Goal: Task Accomplishment & Management: Use online tool/utility

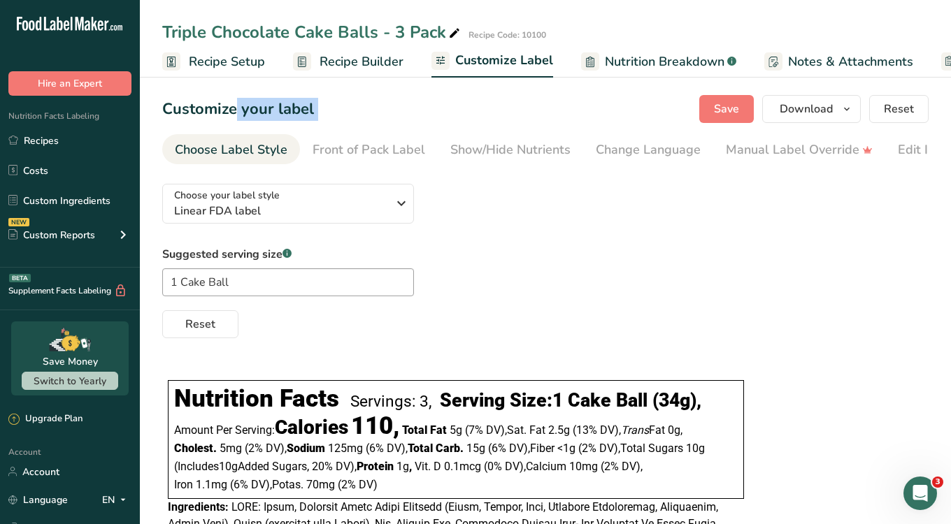
scroll to position [0, 124]
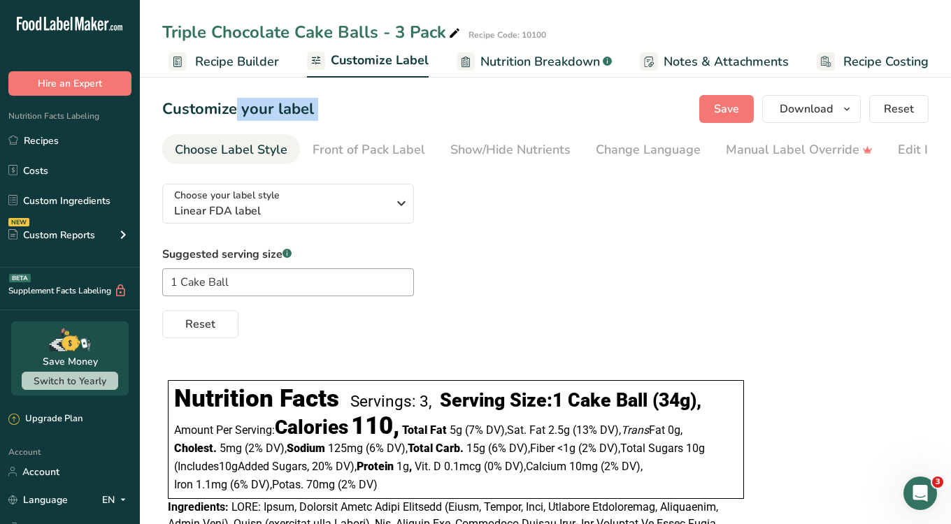
click at [247, 60] on span "Recipe Builder" at bounding box center [237, 61] width 84 height 19
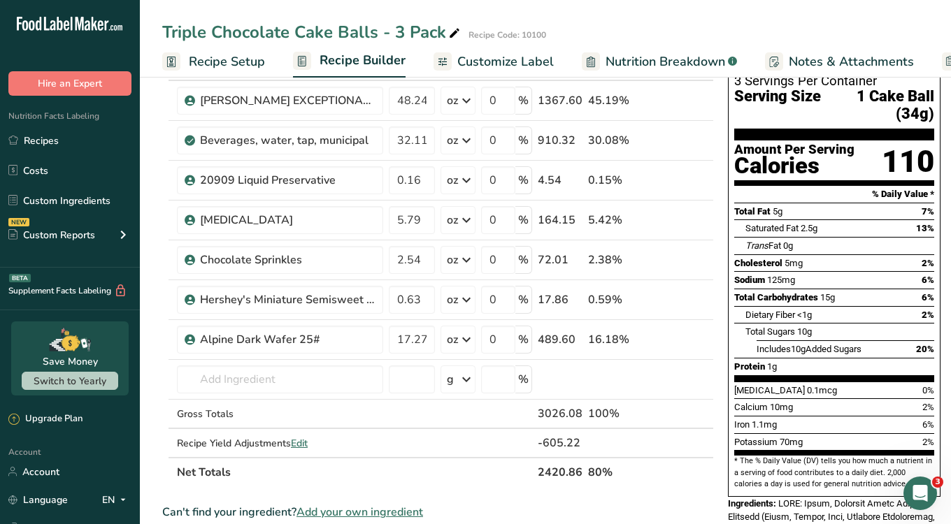
click at [228, 58] on span "Recipe Setup" at bounding box center [227, 61] width 76 height 19
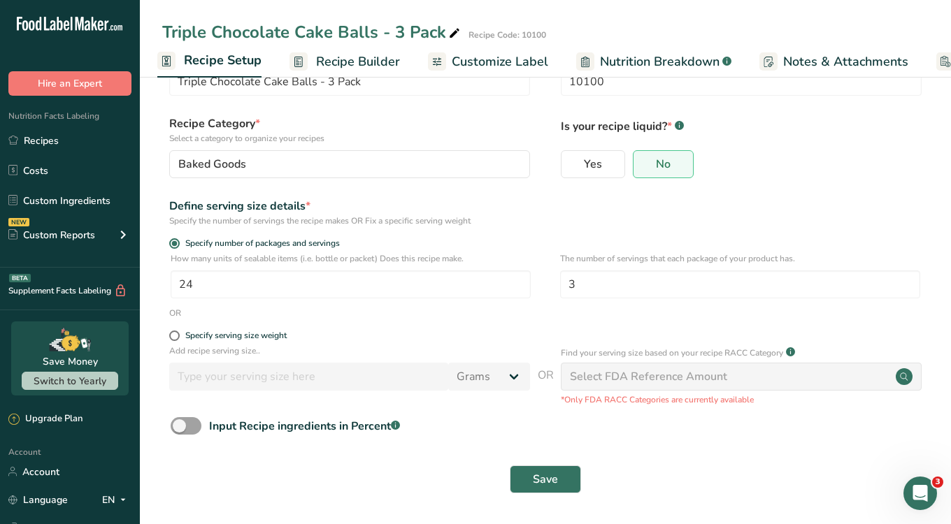
scroll to position [55, 0]
click at [625, 285] on input "3" at bounding box center [740, 285] width 360 height 28
click at [578, 215] on div "Define serving size details * Specify the number of servings the recipe makes O…" at bounding box center [545, 212] width 766 height 29
click at [252, 343] on div "Specify serving size weight" at bounding box center [349, 338] width 361 height 14
click at [197, 334] on div "Specify serving size weight" at bounding box center [235, 336] width 101 height 10
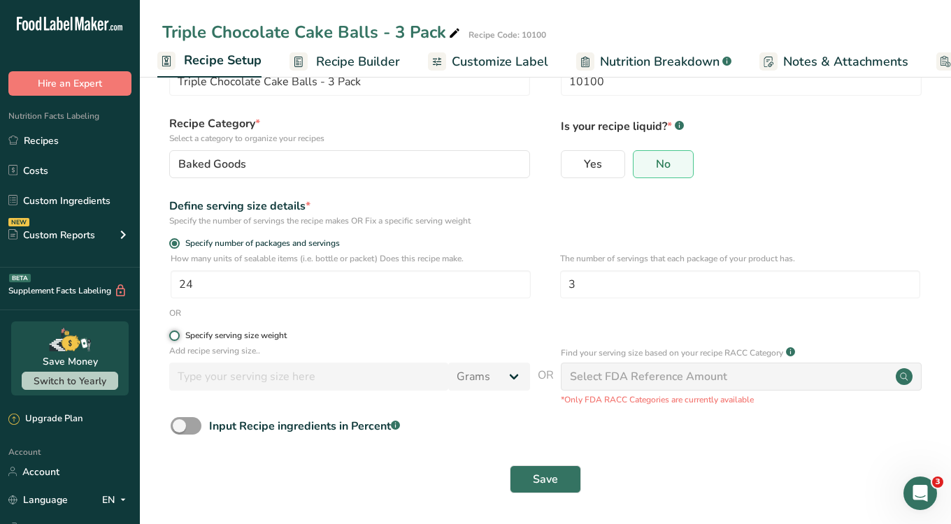
click at [178, 334] on input "Specify serving size weight" at bounding box center [173, 335] width 9 height 9
radio input "true"
radio input "false"
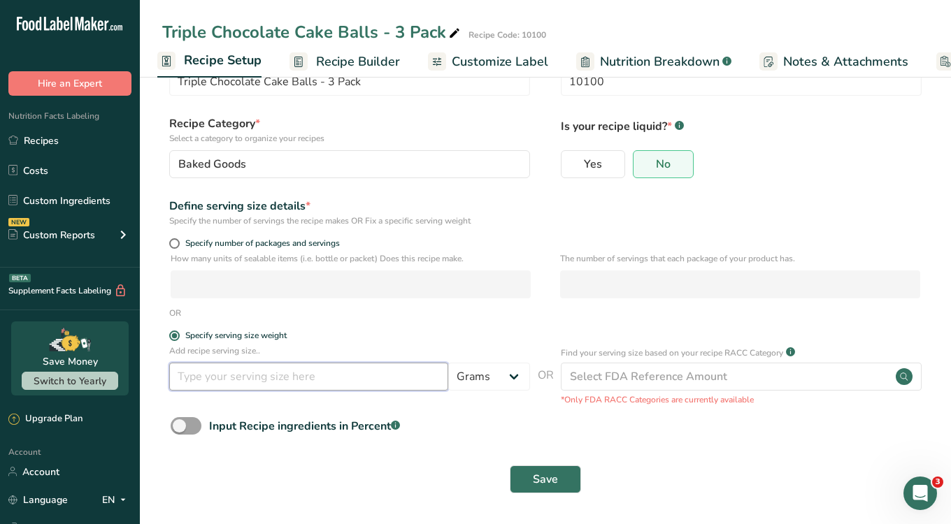
click at [248, 376] on input "number" at bounding box center [308, 377] width 279 height 28
click at [468, 378] on select "Grams kg mg mcg lb oz l mL fl oz tbsp tsp cup qt gallon" at bounding box center [489, 377] width 82 height 28
click at [298, 363] on input "1.2" at bounding box center [308, 377] width 279 height 28
click at [289, 376] on input "1.2" at bounding box center [308, 377] width 279 height 28
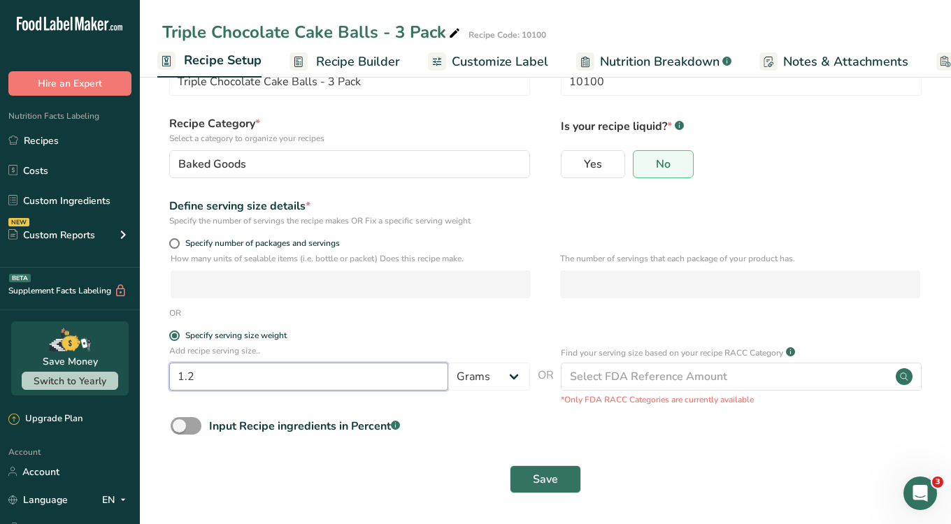
click at [289, 376] on input "1.2" at bounding box center [308, 377] width 279 height 28
type input "360"
click at [476, 373] on select "Grams kg mg mcg lb oz l mL fl oz tbsp tsp cup qt gallon" at bounding box center [489, 377] width 82 height 28
click at [496, 389] on select "Grams kg mg mcg lb oz l mL fl oz tbsp tsp cup qt gallon" at bounding box center [489, 377] width 82 height 28
select select "5"
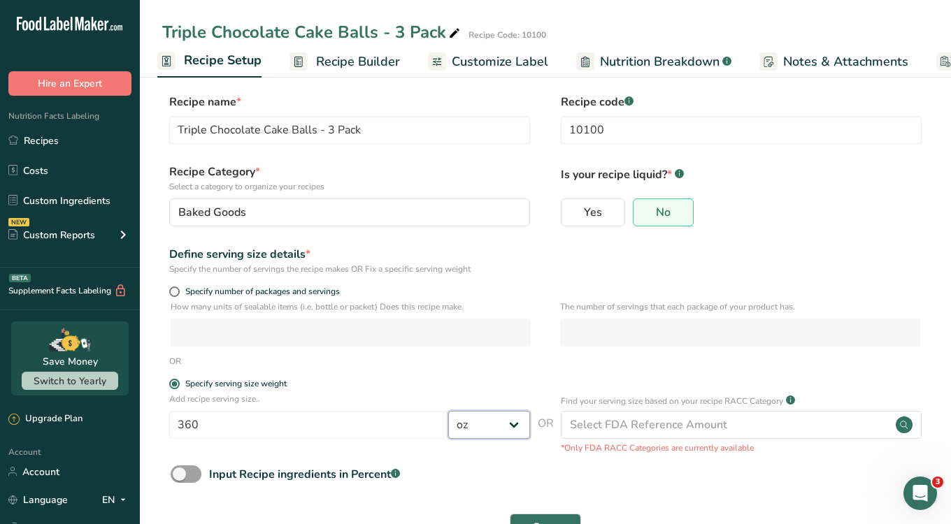
scroll to position [0, 0]
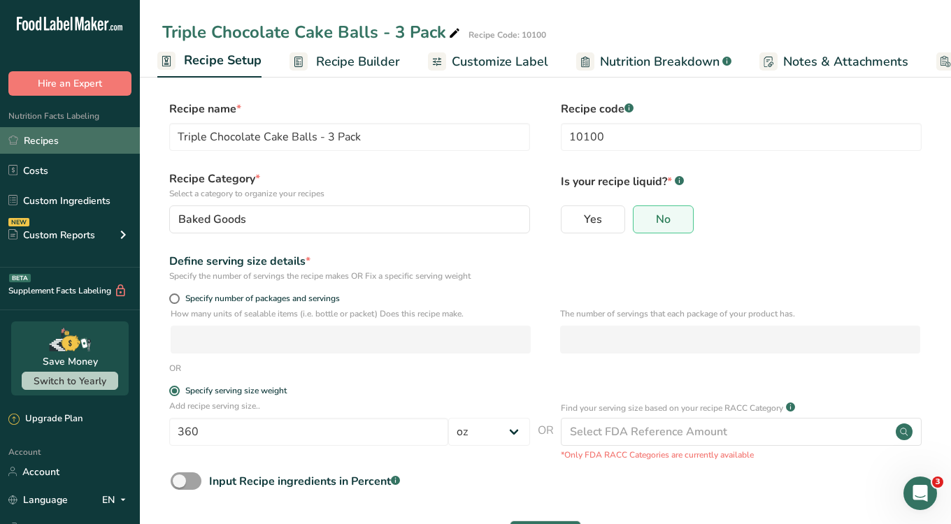
click at [56, 141] on link "Recipes" at bounding box center [70, 140] width 140 height 27
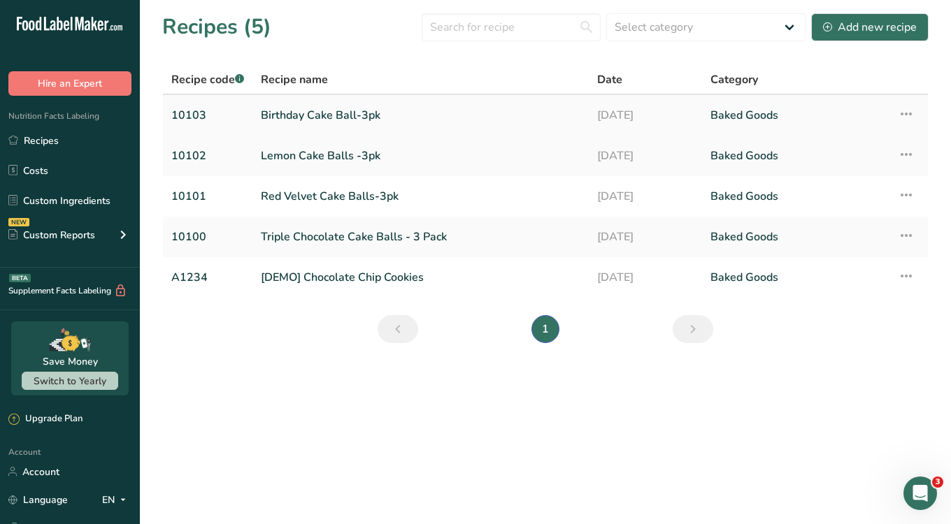
click at [227, 113] on link "10103" at bounding box center [207, 115] width 73 height 29
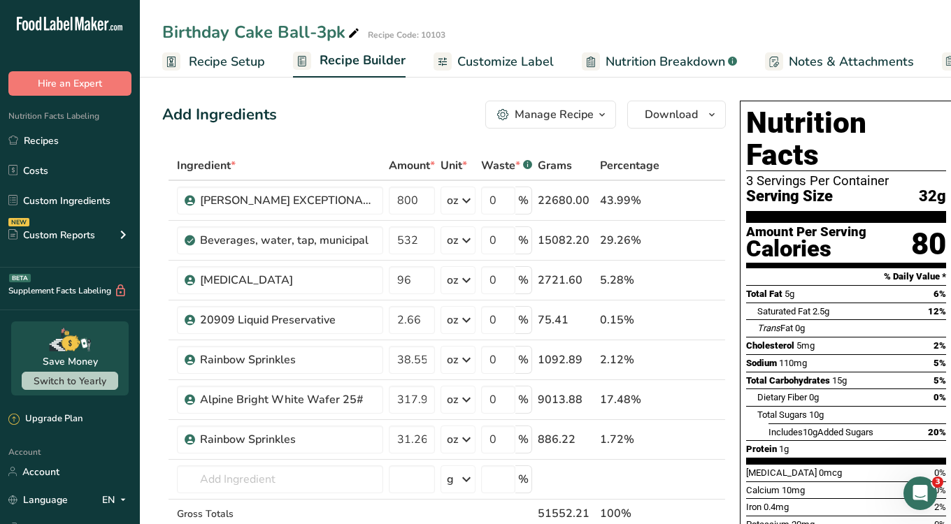
click at [207, 64] on span "Recipe Setup" at bounding box center [227, 61] width 76 height 19
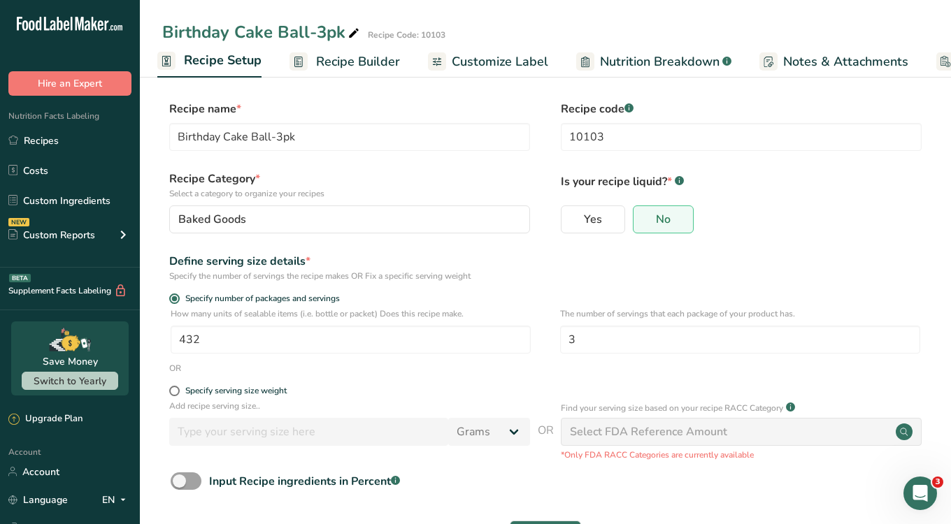
click at [344, 52] on span "Recipe Builder" at bounding box center [358, 61] width 84 height 19
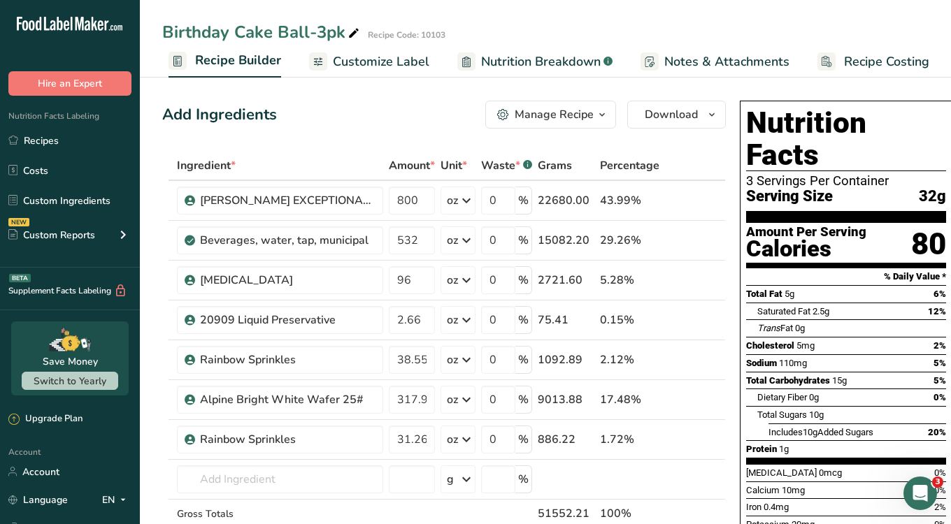
click at [575, 117] on div "Manage Recipe" at bounding box center [554, 114] width 79 height 17
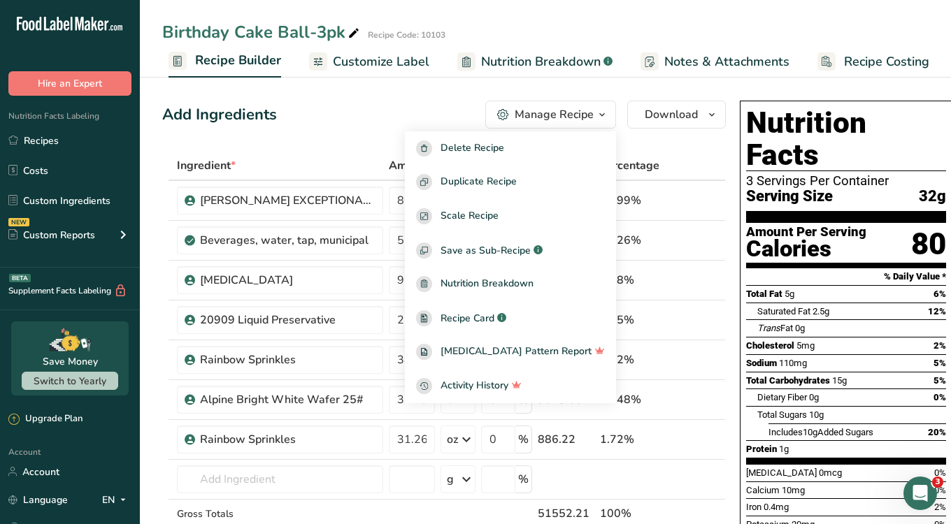
click at [380, 106] on div "Add Ingredients Manage Recipe Delete Recipe Duplicate Recipe Scale Recipe Save …" at bounding box center [444, 115] width 564 height 28
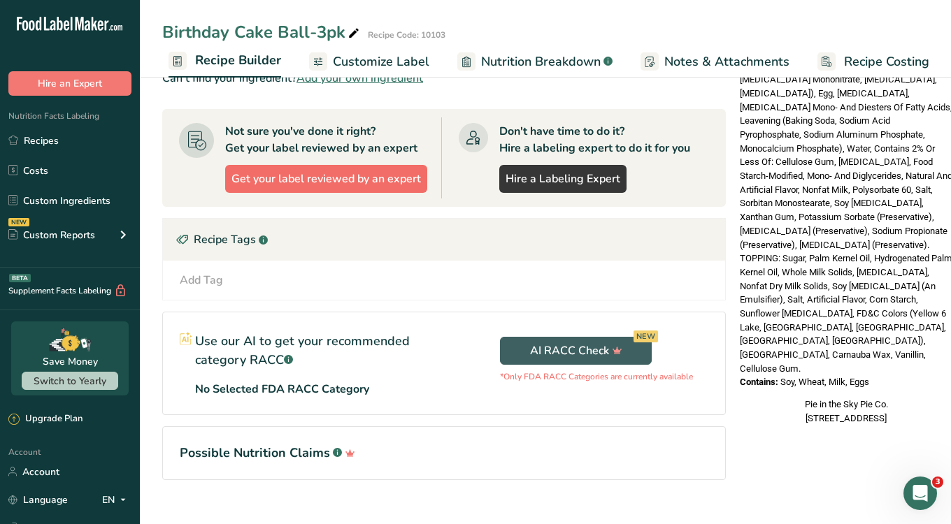
scroll to position [557, 0]
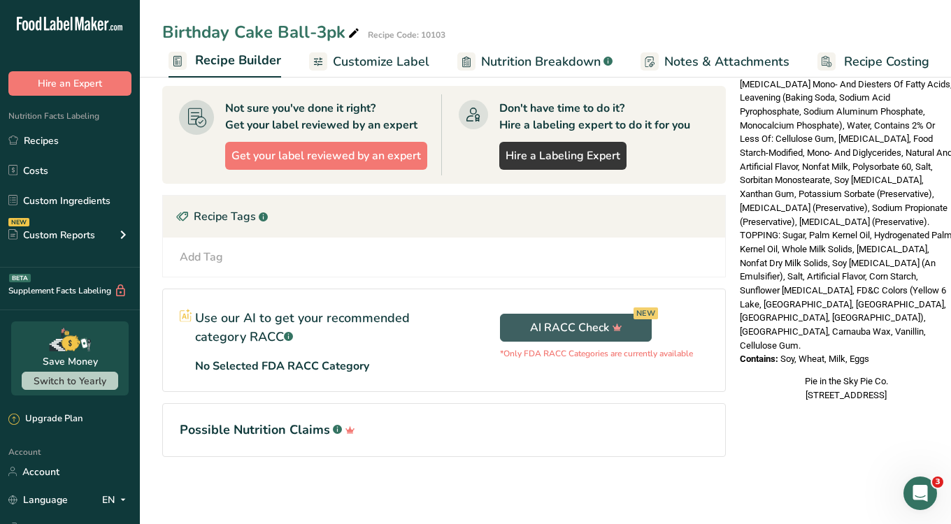
click at [310, 436] on h1 "Possible Nutrition Claims .a-a{fill:#347362;}.b-a{fill:#fff;}" at bounding box center [444, 430] width 529 height 19
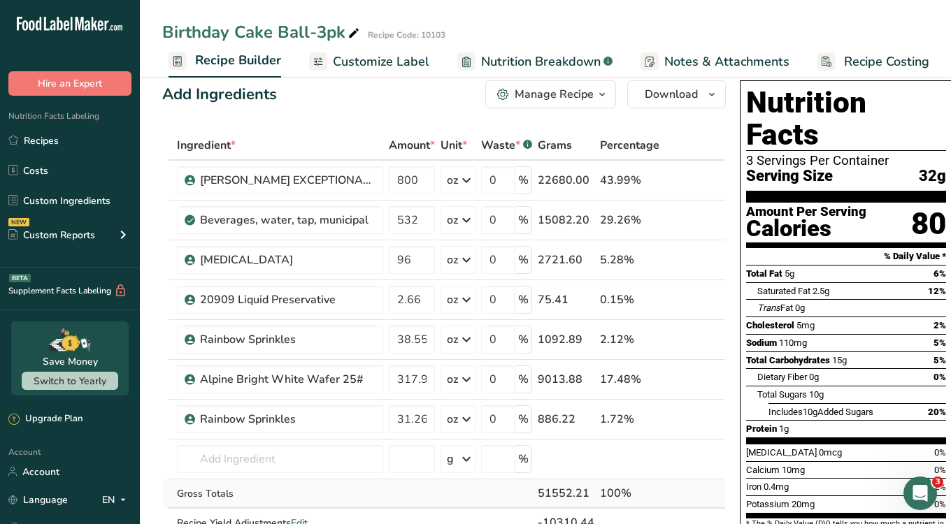
scroll to position [0, 0]
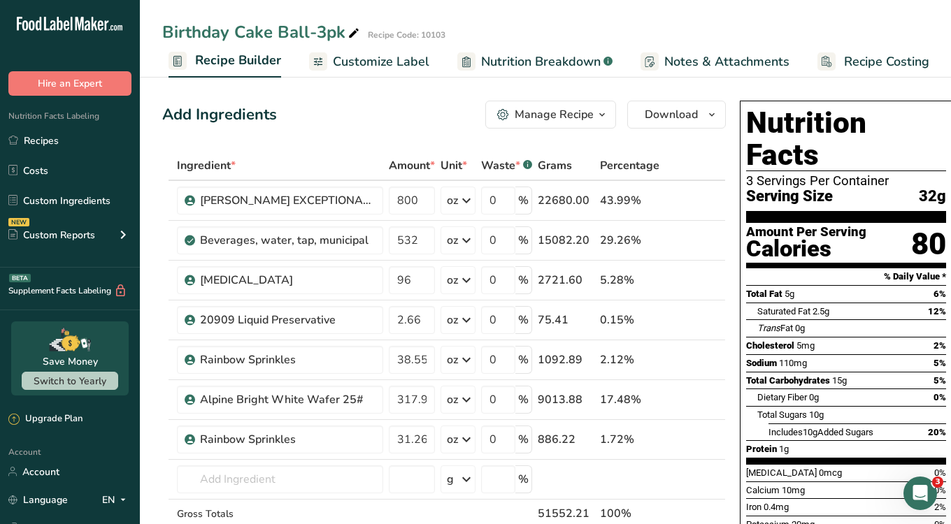
click at [334, 70] on span "Customize Label" at bounding box center [381, 61] width 96 height 19
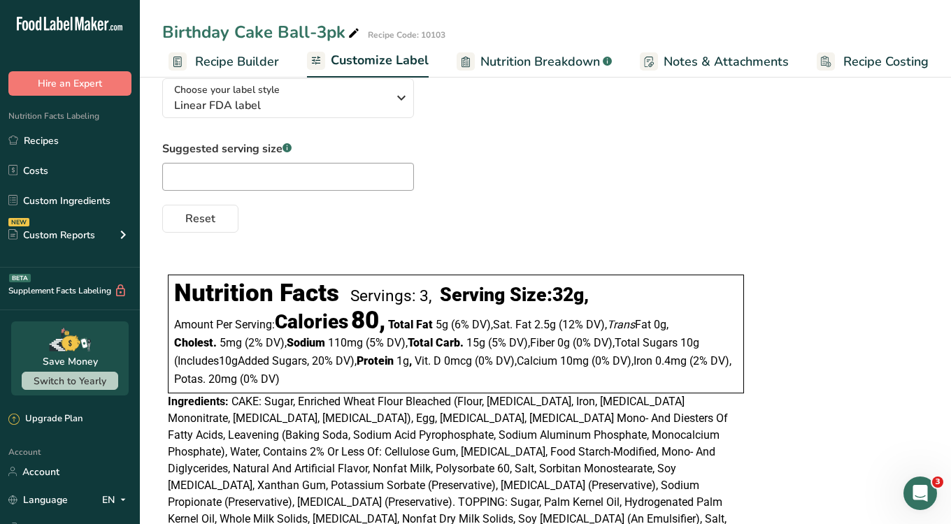
scroll to position [90, 0]
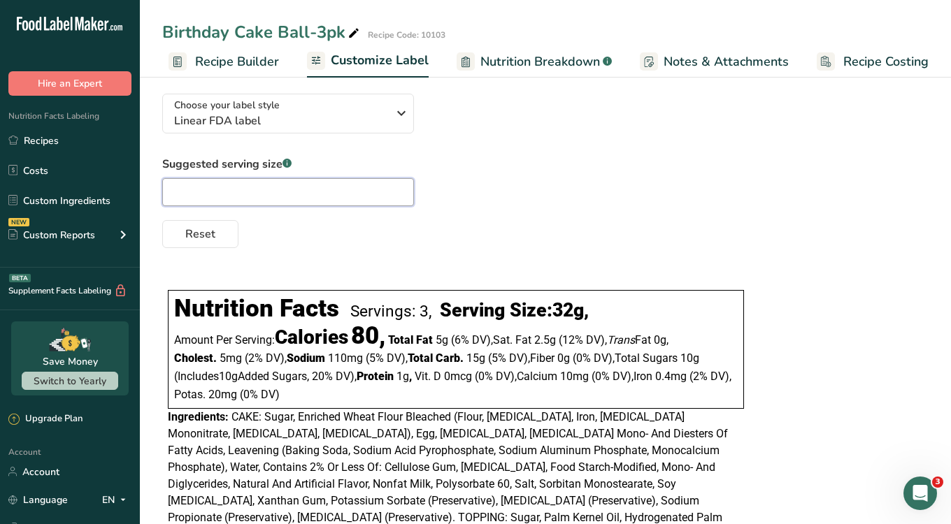
click at [292, 192] on input "text" at bounding box center [288, 192] width 252 height 28
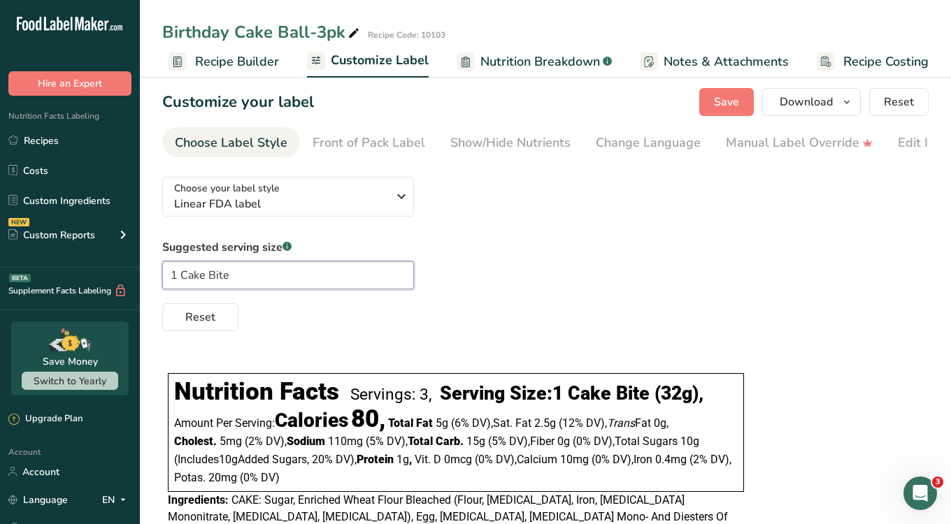
scroll to position [0, 0]
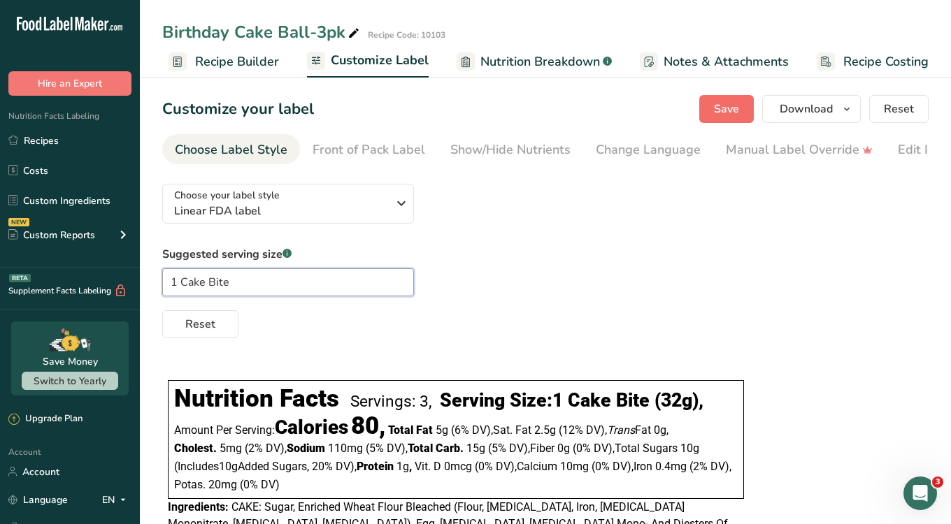
type input "1 Cake Bite"
click at [719, 110] on span "Save" at bounding box center [726, 109] width 25 height 17
click at [248, 66] on span "Recipe Builder" at bounding box center [237, 61] width 84 height 19
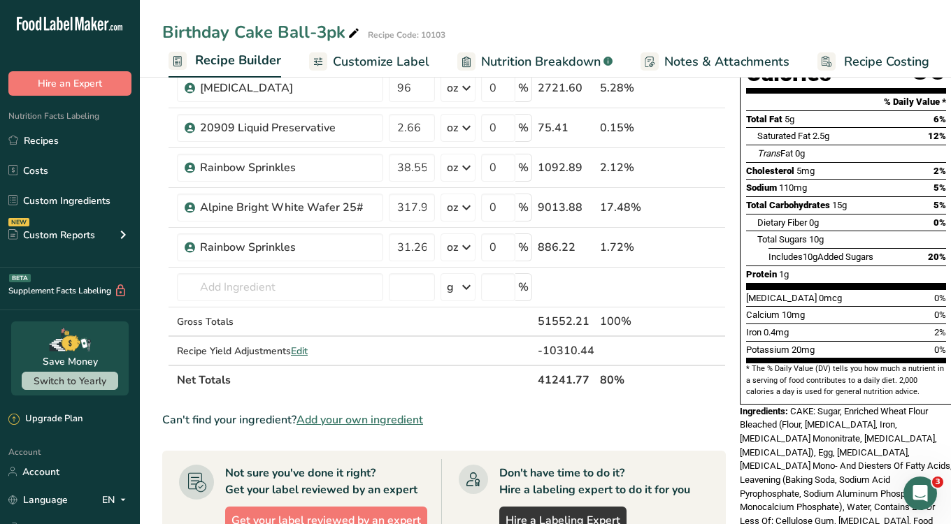
scroll to position [199, 0]
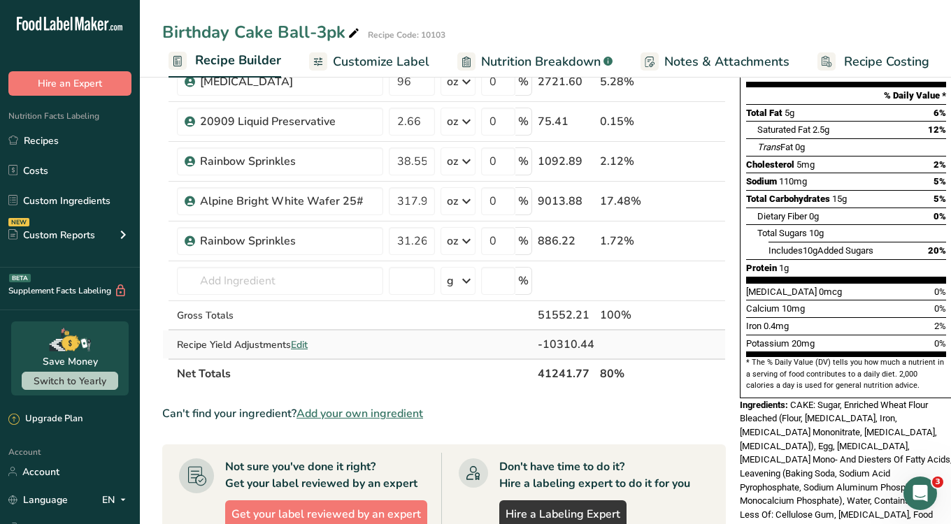
click at [306, 344] on span "Edit" at bounding box center [299, 344] width 17 height 13
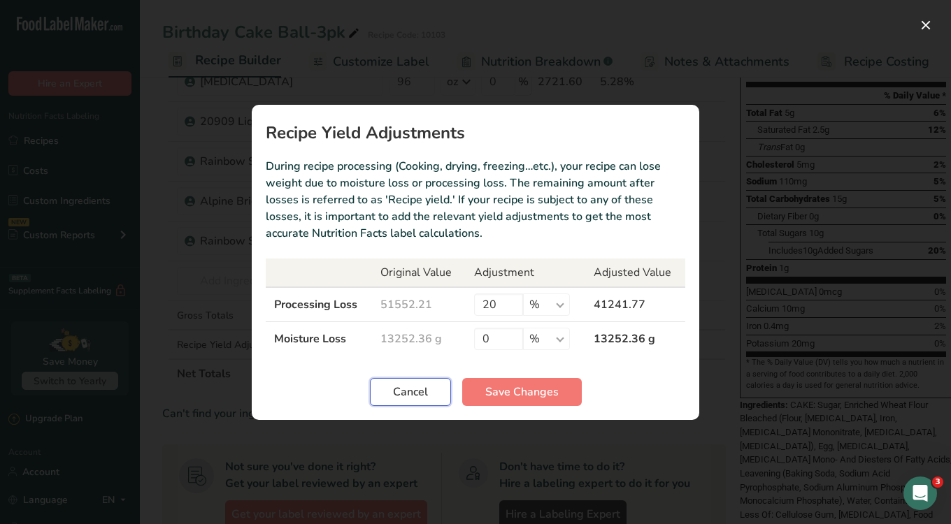
click at [408, 393] on span "Cancel" at bounding box center [410, 392] width 35 height 17
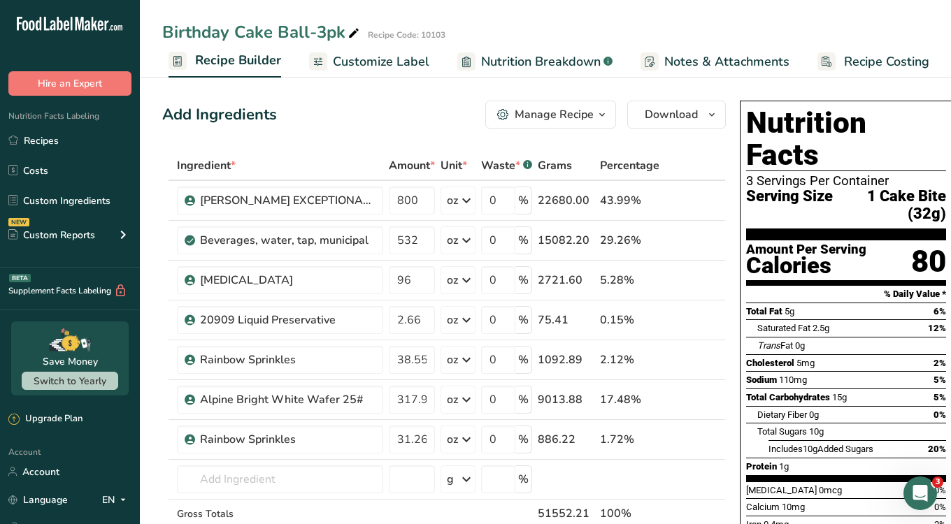
scroll to position [0, 0]
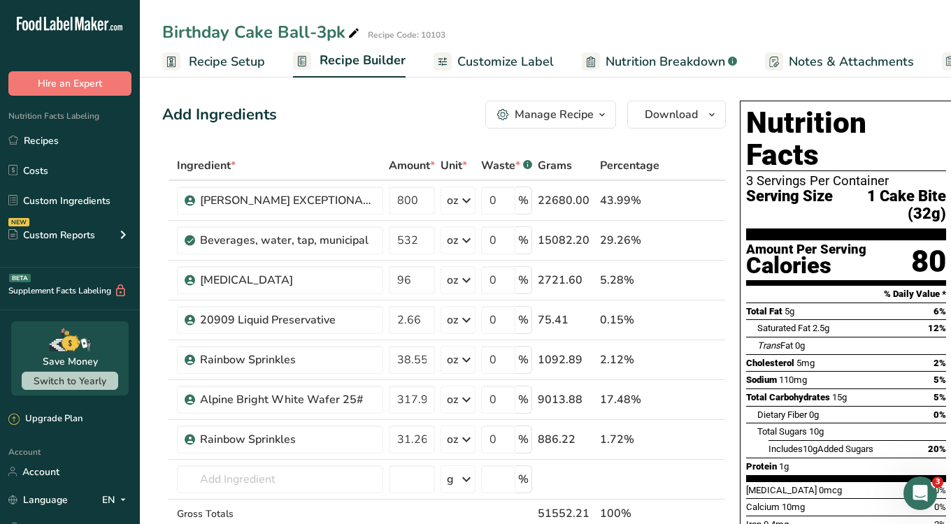
click at [203, 57] on span "Recipe Setup" at bounding box center [227, 61] width 76 height 19
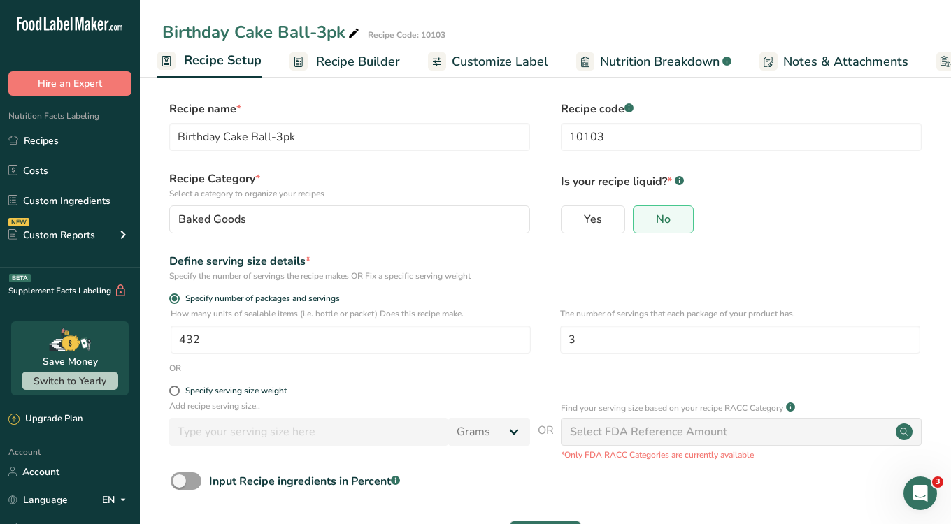
scroll to position [55, 0]
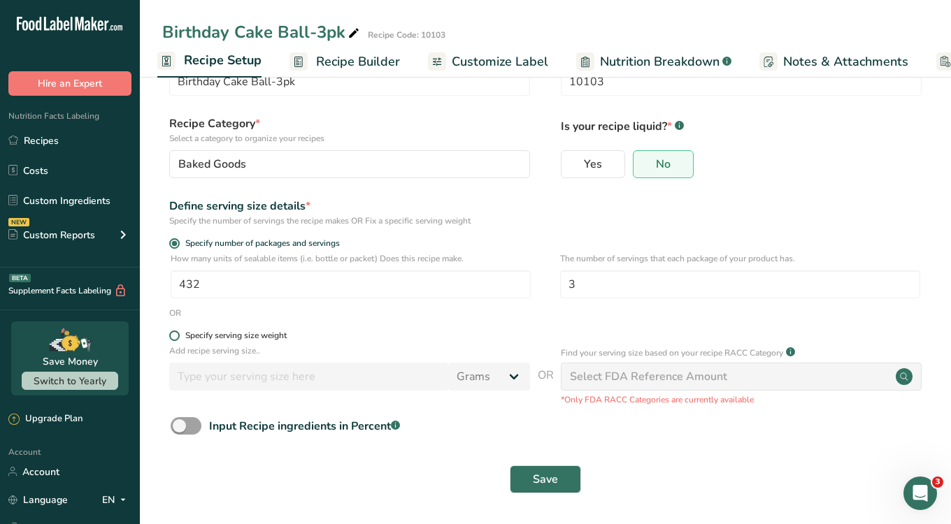
click at [242, 337] on div "Specify serving size weight" at bounding box center [235, 336] width 101 height 10
click at [178, 337] on input "Specify serving size weight" at bounding box center [173, 335] width 9 height 9
radio input "true"
radio input "false"
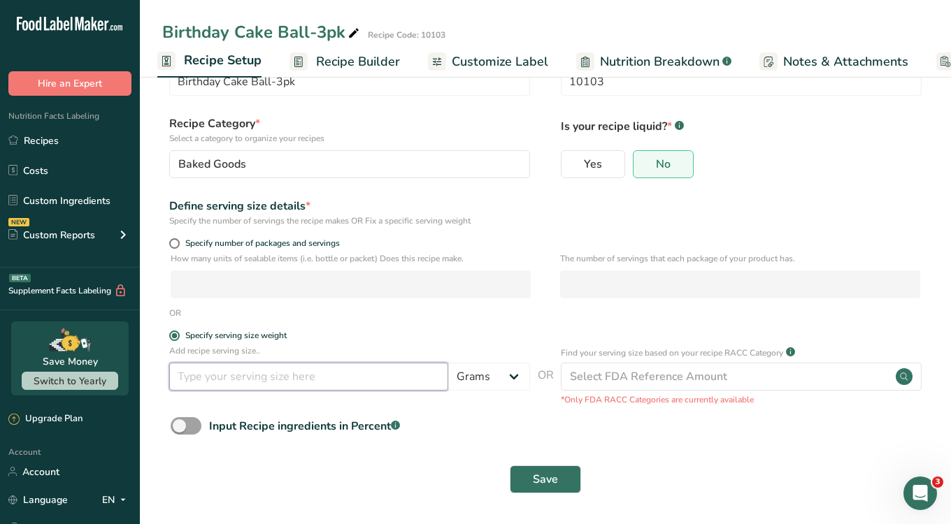
click at [264, 372] on input "number" at bounding box center [308, 377] width 279 height 28
drag, startPoint x: 207, startPoint y: 380, endPoint x: 174, endPoint y: 374, distance: 33.3
click at [174, 374] on input "360" at bounding box center [308, 377] width 279 height 28
type input "1.2"
click at [486, 371] on select "Grams kg mg mcg lb oz l mL fl oz tbsp tsp cup qt gallon" at bounding box center [489, 377] width 82 height 28
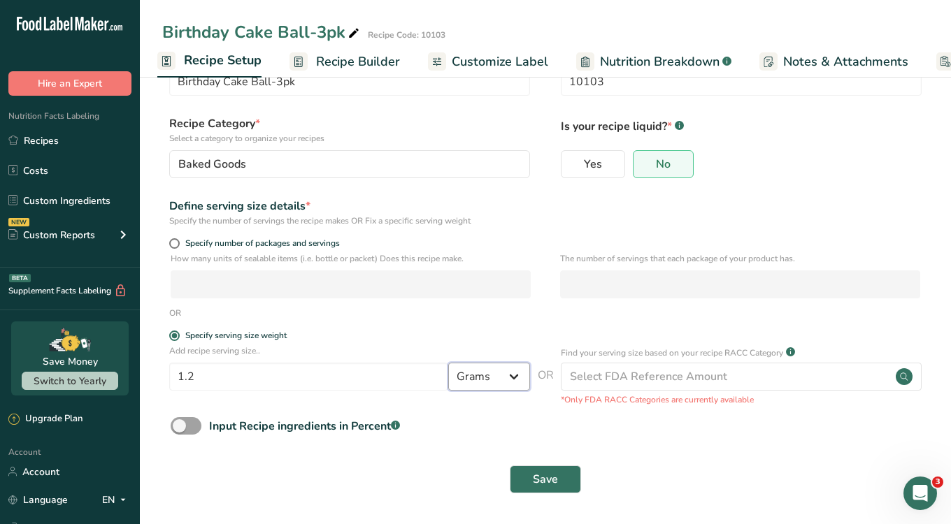
select select "5"
click at [564, 479] on button "Save" at bounding box center [545, 480] width 71 height 28
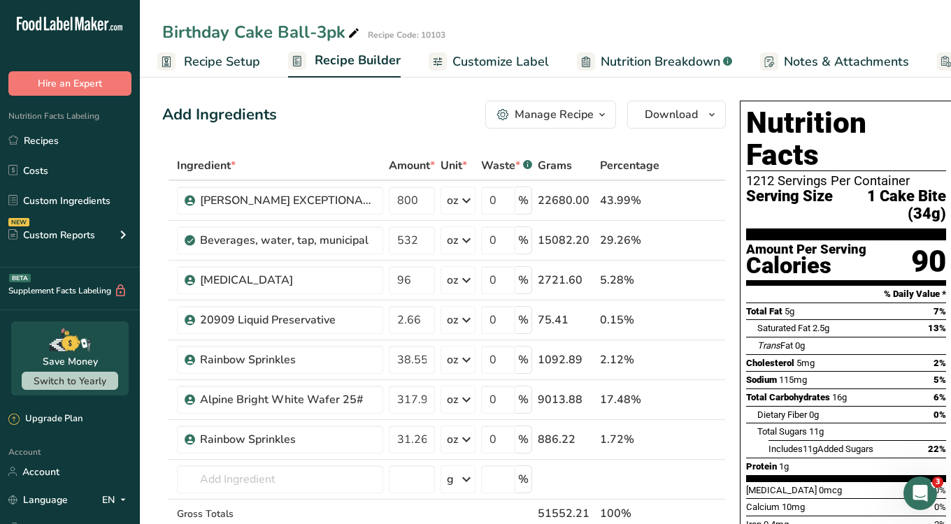
click at [221, 66] on span "Recipe Setup" at bounding box center [222, 61] width 76 height 19
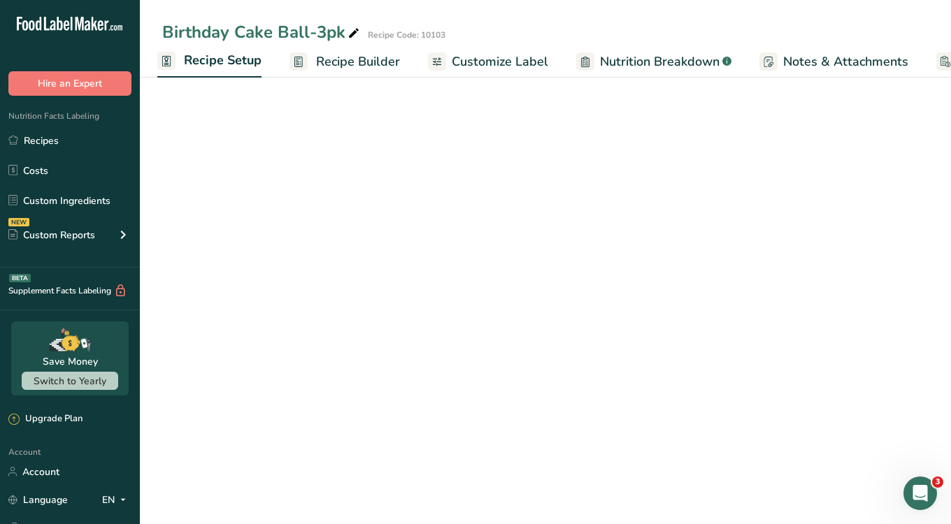
select select "5"
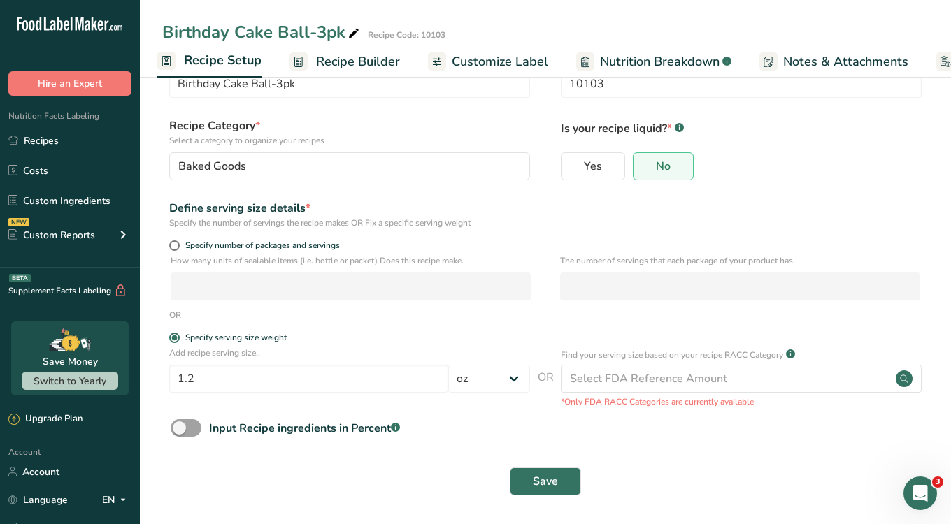
scroll to position [55, 0]
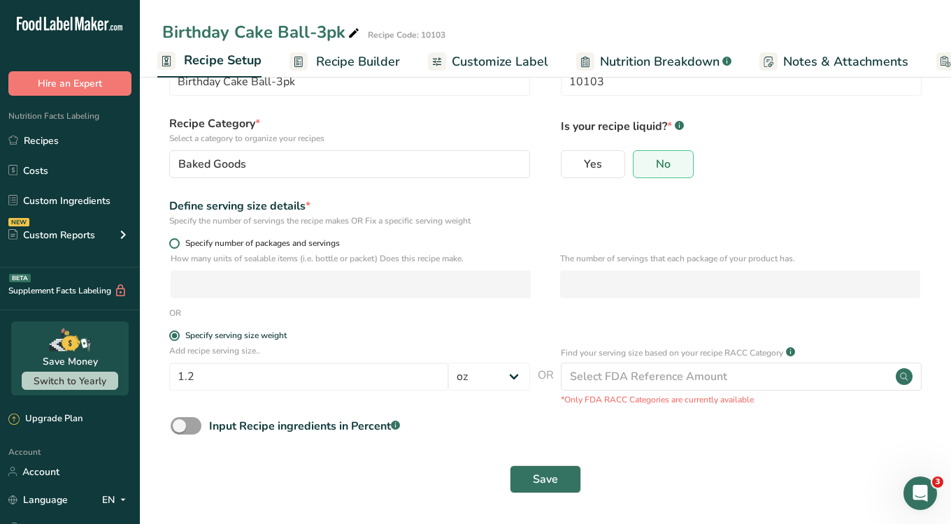
click at [211, 243] on span "Specify number of packages and servings" at bounding box center [260, 243] width 160 height 10
click at [178, 243] on input "Specify number of packages and servings" at bounding box center [173, 243] width 9 height 9
radio input "true"
radio input "false"
select select "0"
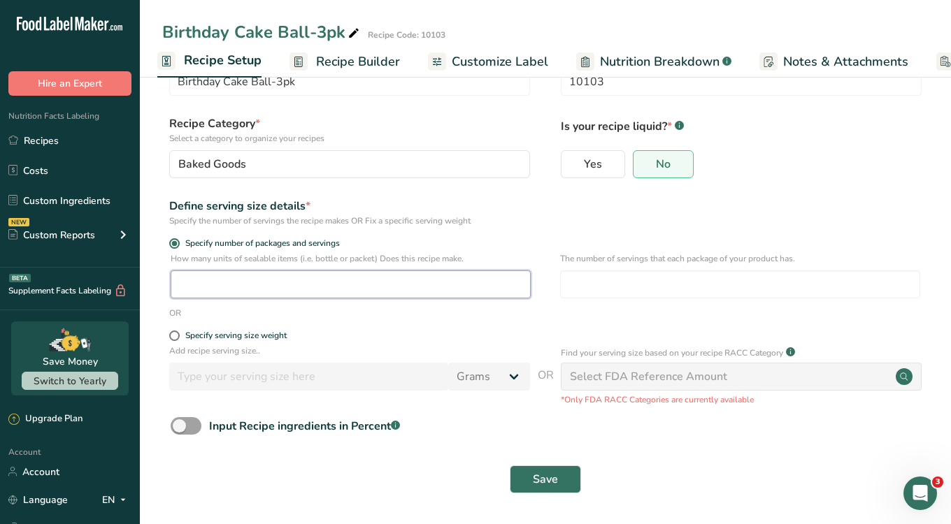
click at [280, 286] on input "number" at bounding box center [351, 285] width 360 height 28
click at [406, 284] on input "number" at bounding box center [351, 285] width 360 height 28
type input "432"
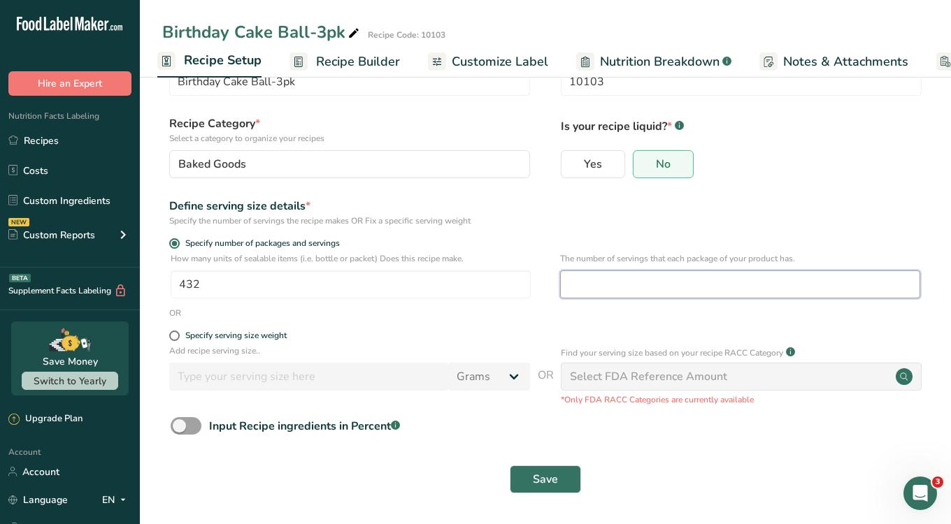
click at [605, 284] on input "number" at bounding box center [740, 285] width 360 height 28
type input "3"
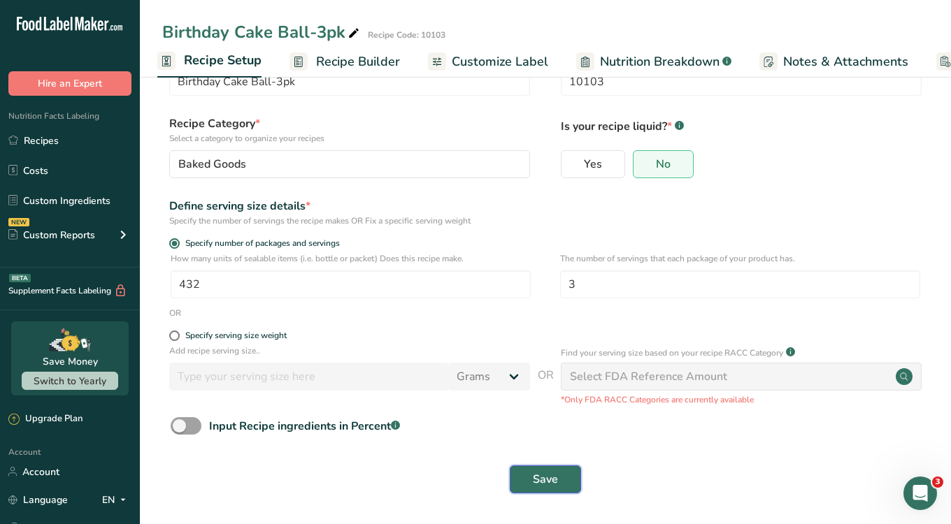
click at [552, 466] on button "Save" at bounding box center [545, 480] width 71 height 28
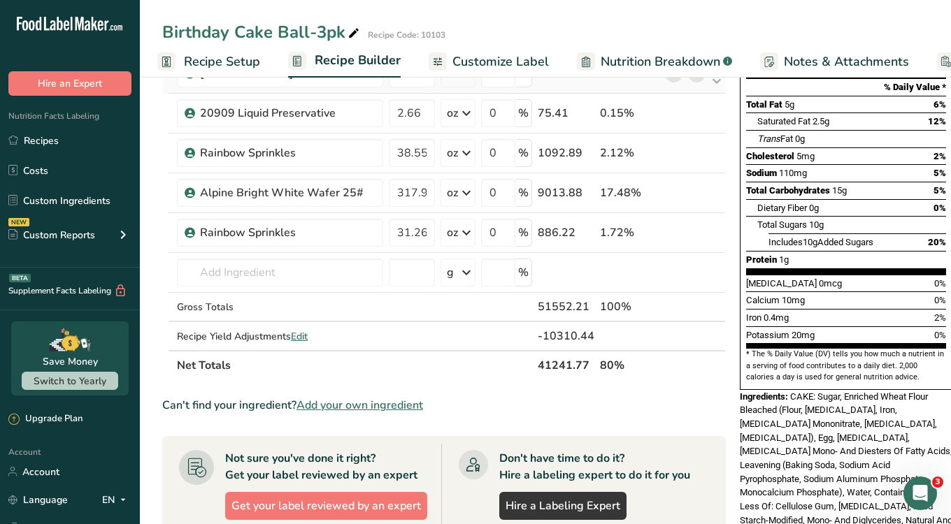
scroll to position [215, 0]
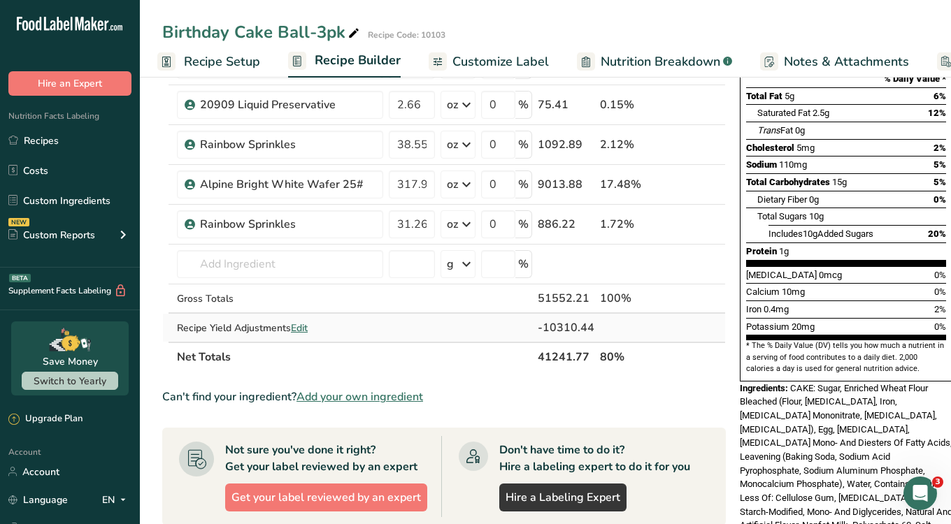
click at [301, 326] on span "Edit" at bounding box center [299, 328] width 17 height 13
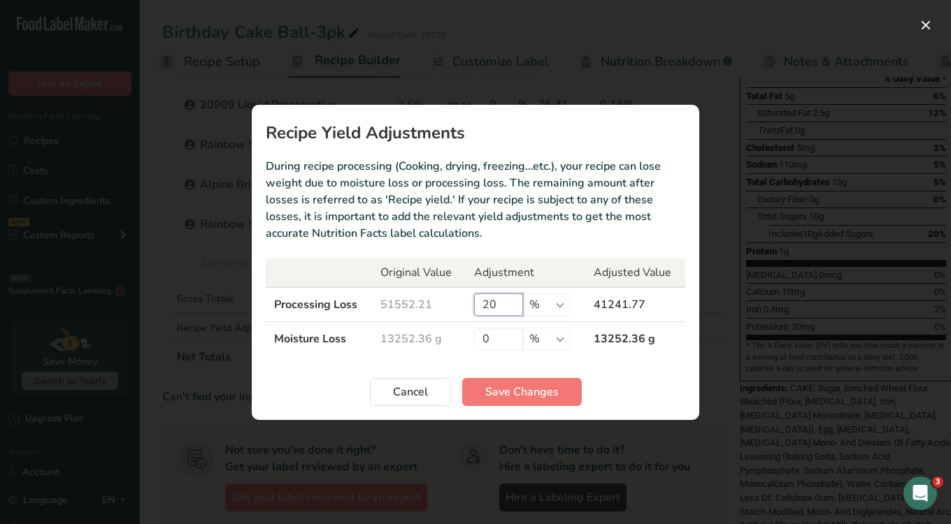
click at [502, 306] on input "20" at bounding box center [498, 305] width 49 height 22
type input "2"
type input "15"
click at [512, 389] on span "Save Changes" at bounding box center [521, 392] width 73 height 17
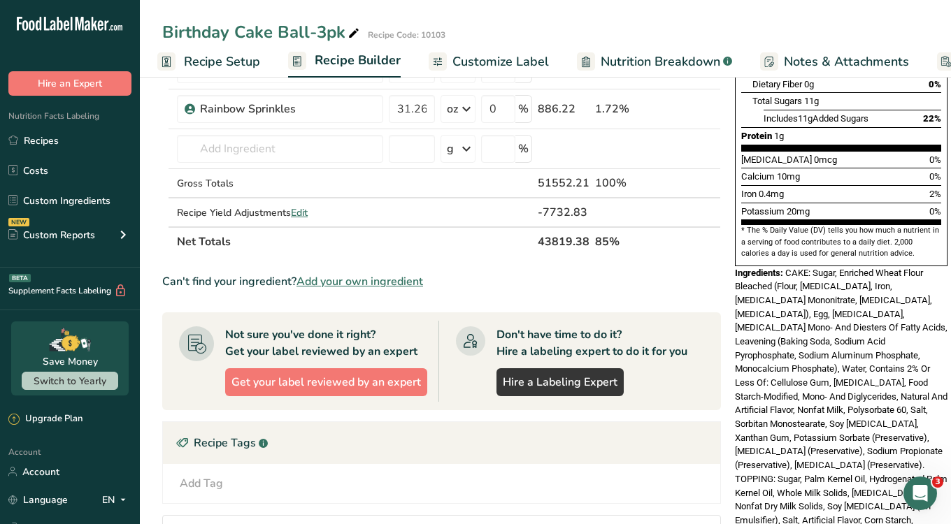
scroll to position [312, 0]
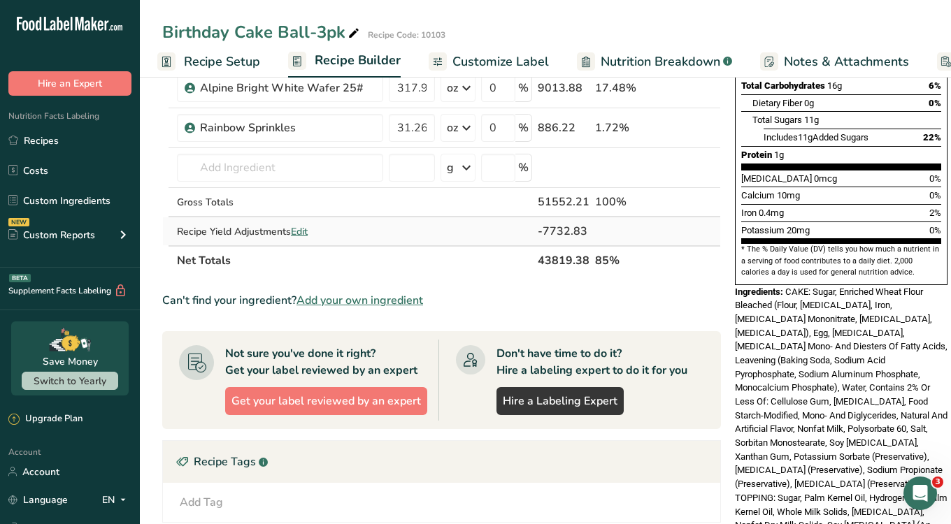
click at [300, 229] on span "Edit" at bounding box center [299, 231] width 17 height 13
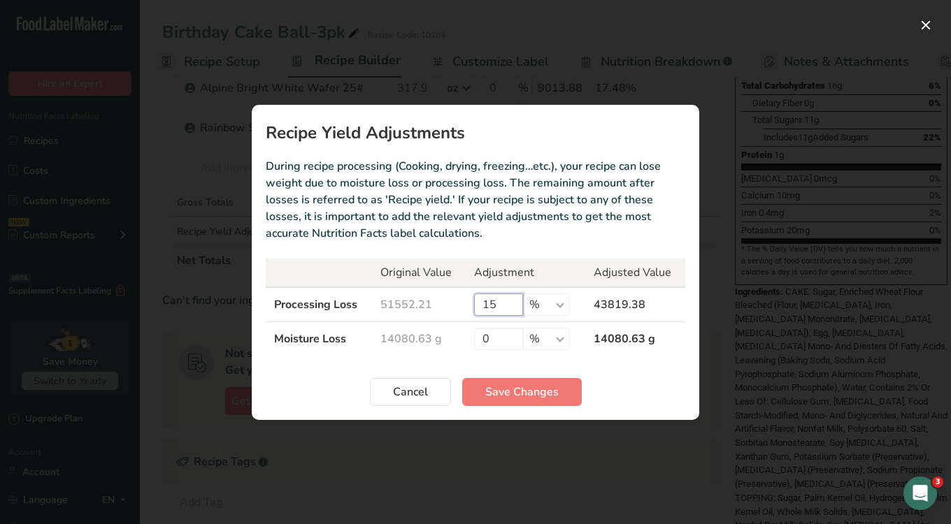
click at [490, 301] on input "15" at bounding box center [498, 305] width 49 height 22
type input "20"
click at [529, 389] on span "Save Changes" at bounding box center [521, 392] width 73 height 17
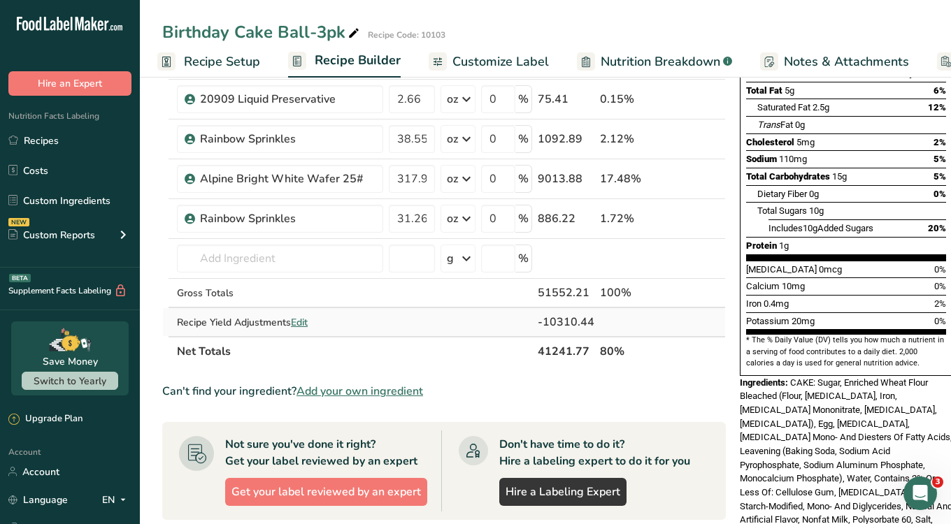
scroll to position [238, 0]
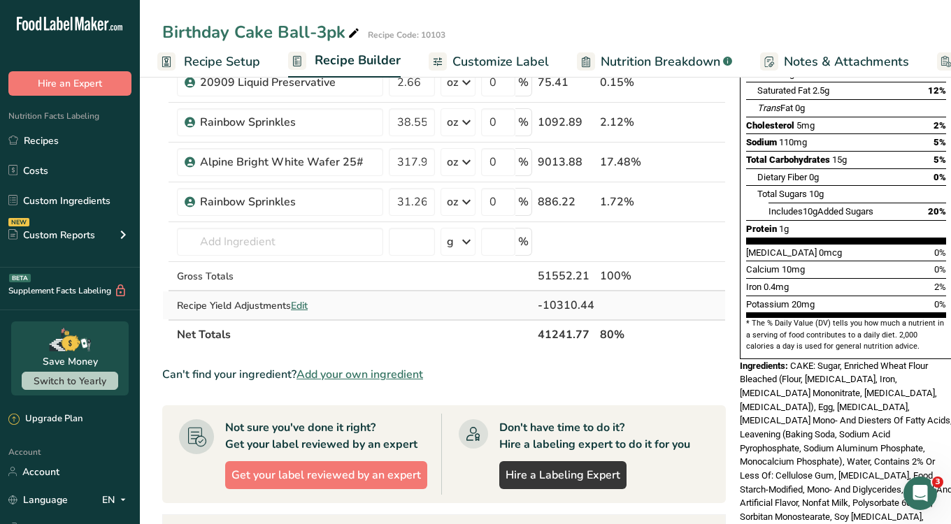
click at [308, 306] on span "Edit" at bounding box center [299, 305] width 17 height 13
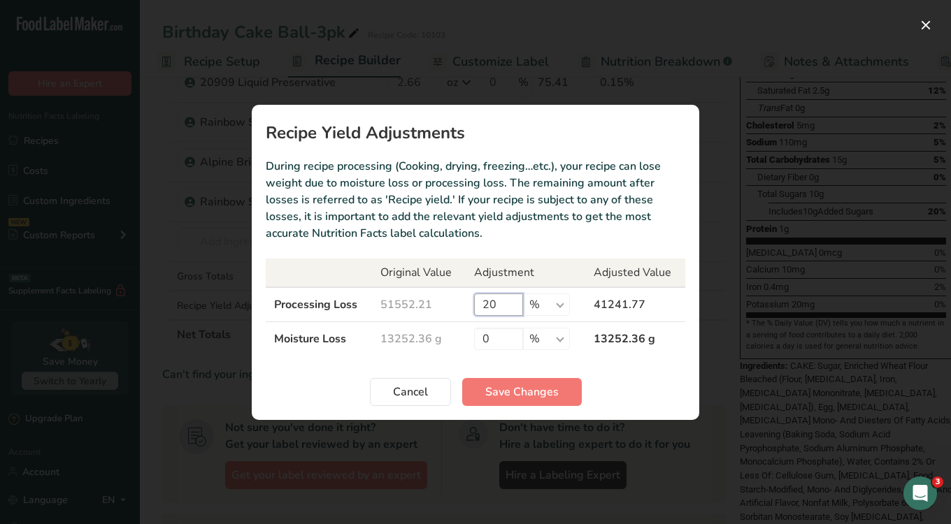
drag, startPoint x: 504, startPoint y: 303, endPoint x: 470, endPoint y: 298, distance: 34.7
click at [470, 298] on td "20 % g kg mg mcg lb oz" at bounding box center [526, 304] width 120 height 35
type input "15"
click at [540, 242] on section "Recipe Yield Adjustments During recipe processing (Cooking, drying, freezing…et…" at bounding box center [476, 262] width 448 height 315
click at [511, 393] on span "Save Changes" at bounding box center [521, 392] width 73 height 17
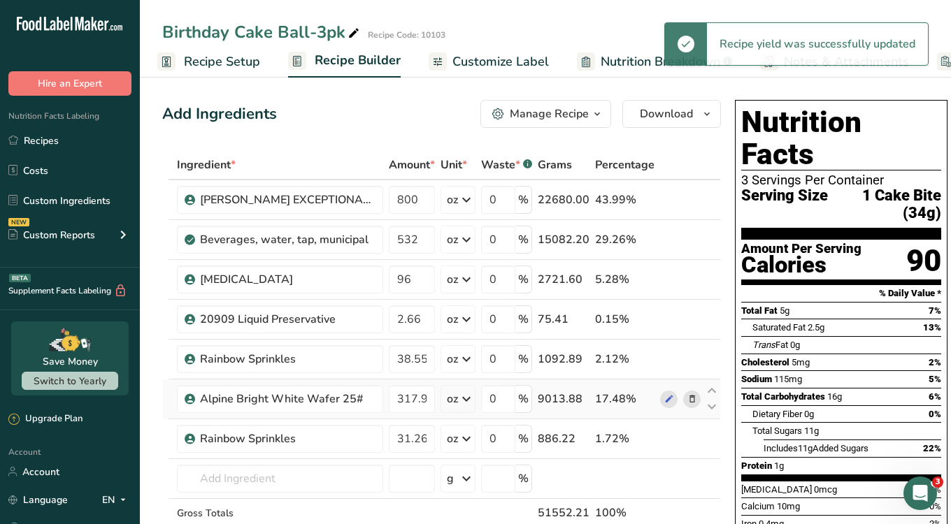
scroll to position [0, 0]
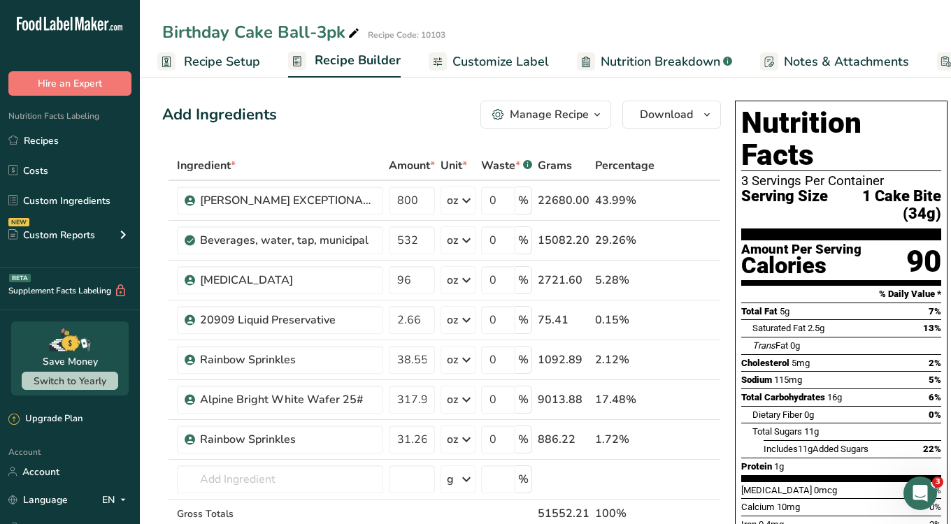
click at [498, 63] on span "Customize Label" at bounding box center [500, 61] width 96 height 19
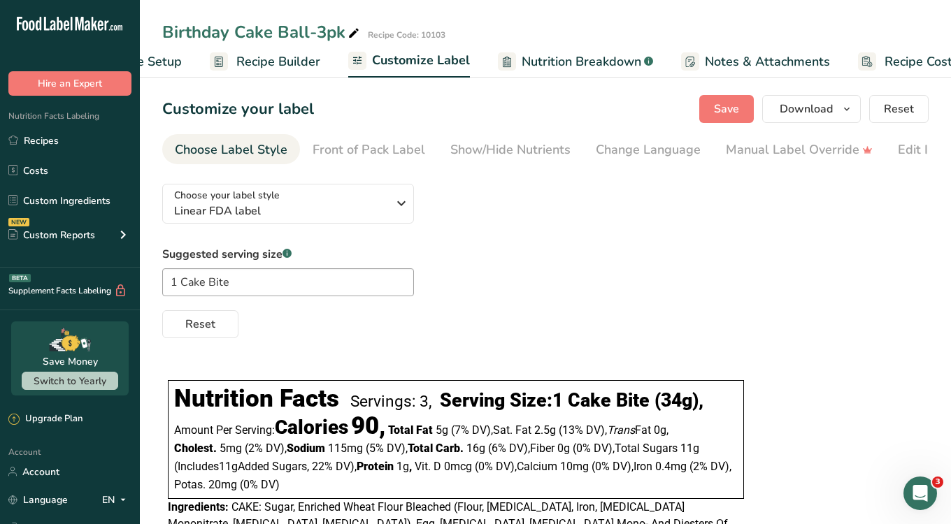
scroll to position [0, 124]
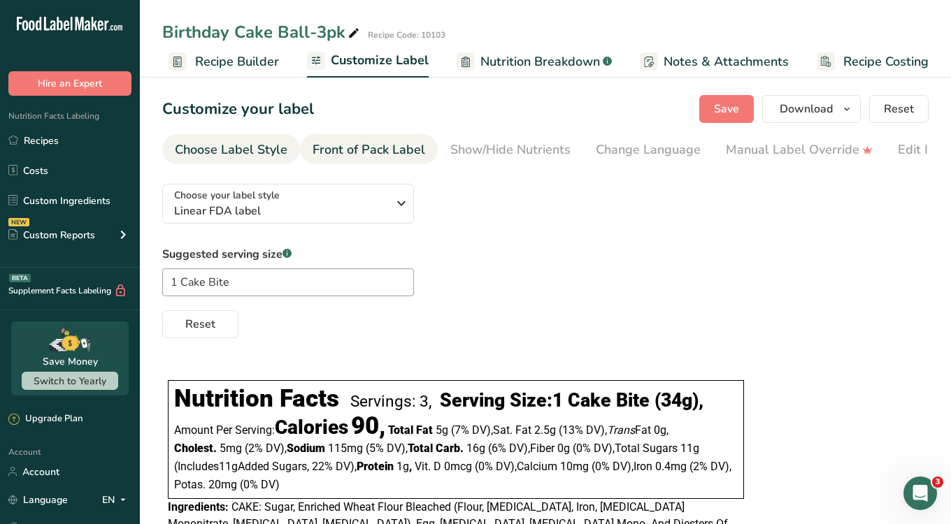
click at [394, 145] on div "Front of Pack Label" at bounding box center [369, 150] width 113 height 19
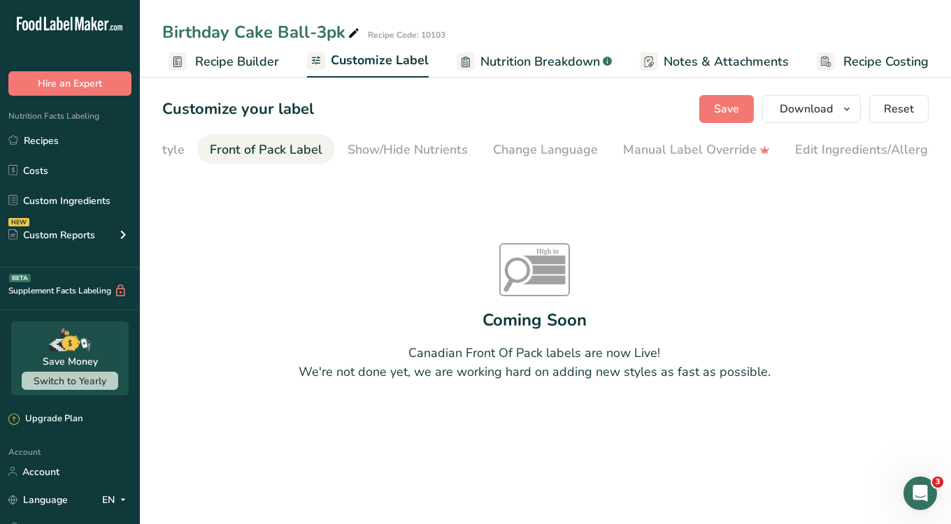
scroll to position [0, 136]
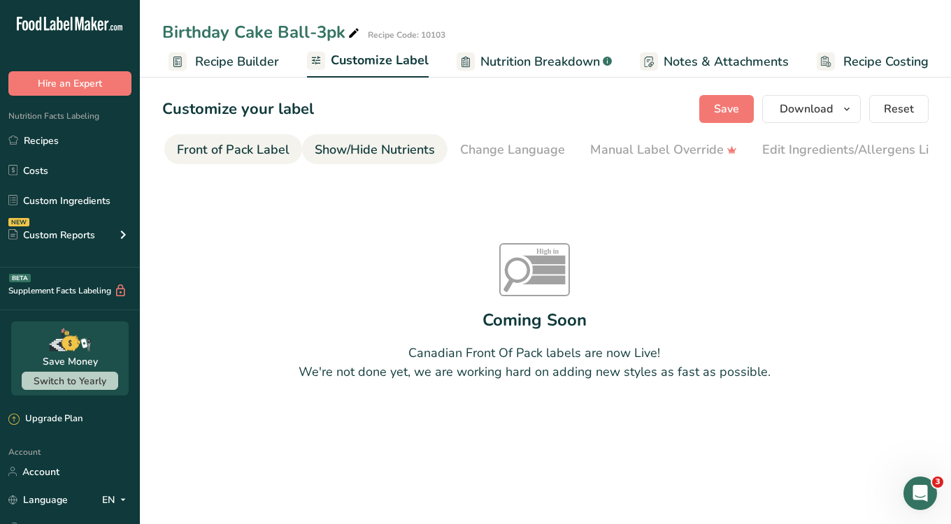
click at [412, 143] on div "Show/Hide Nutrients" at bounding box center [375, 150] width 120 height 19
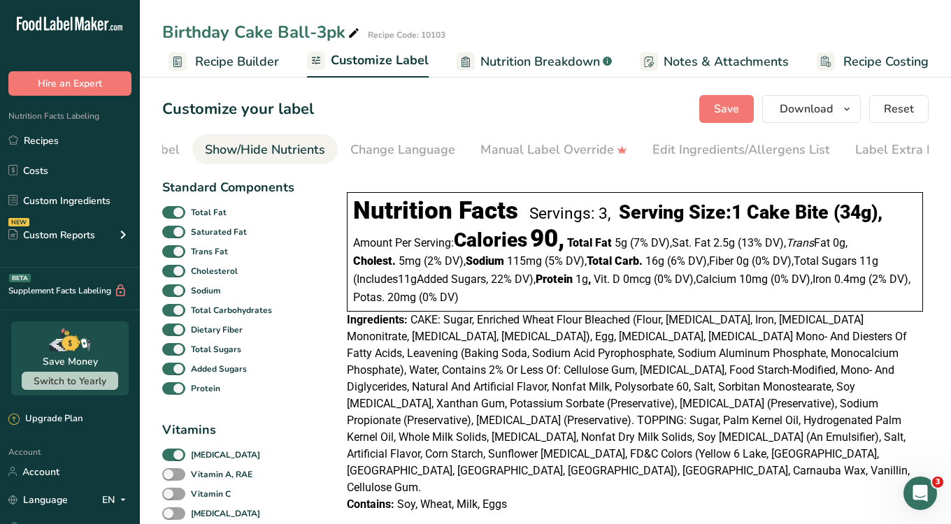
scroll to position [0, 266]
click at [402, 143] on div "Change Language" at bounding box center [381, 150] width 105 height 19
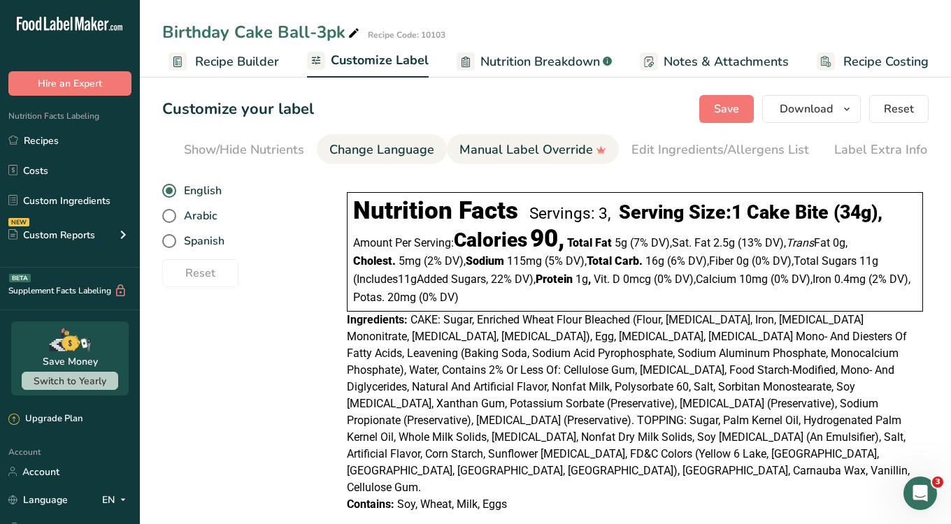
click at [478, 160] on link "Manual Label Override" at bounding box center [532, 149] width 147 height 31
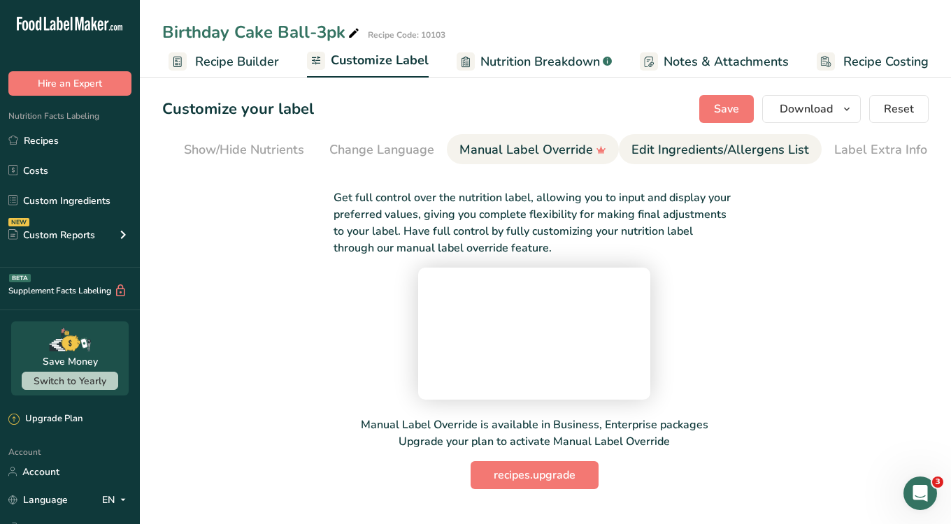
click at [682, 162] on link "Edit Ingredients/Allergens List" at bounding box center [720, 149] width 178 height 31
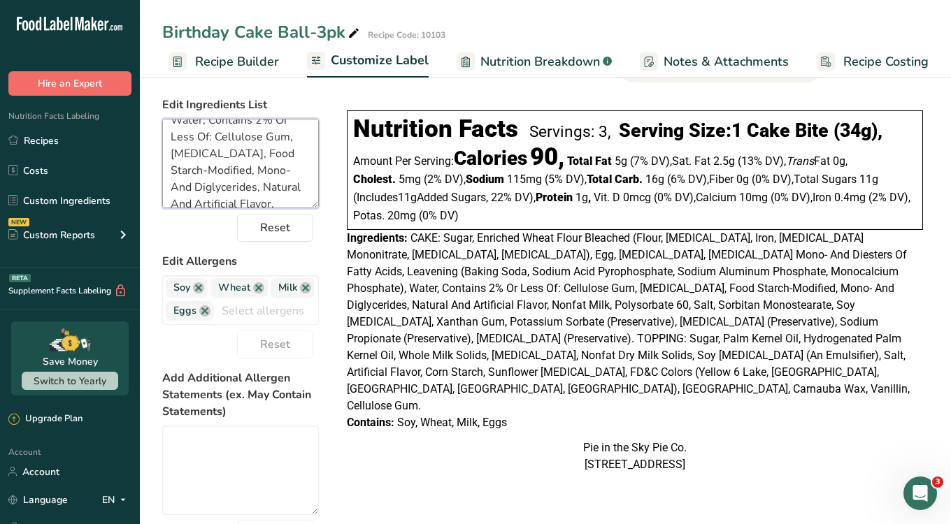
scroll to position [0, 0]
drag, startPoint x: 217, startPoint y: 196, endPoint x: 138, endPoint y: 80, distance: 140.8
click at [138, 80] on div ".a-20{fill:#fff;} Hire an Expert Nutrition Facts Labeling Recipes Costs Custom …" at bounding box center [475, 295] width 951 height 754
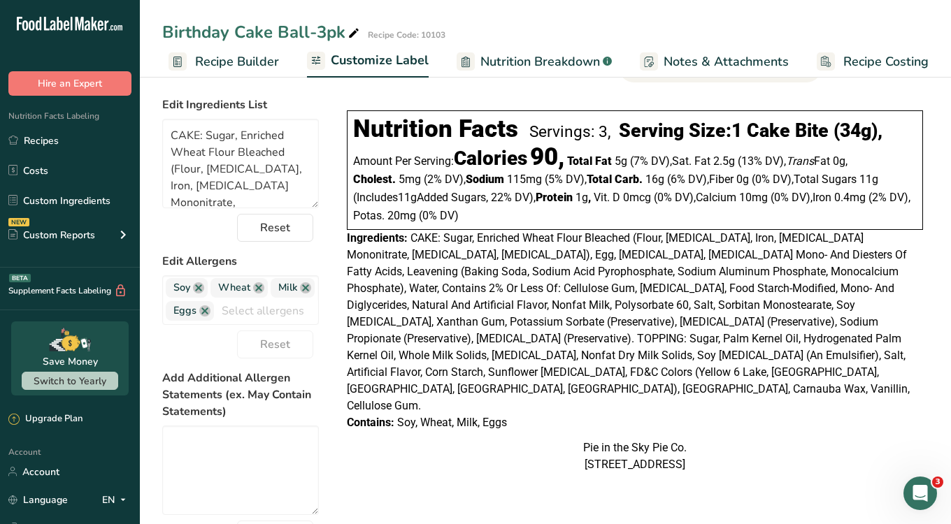
drag, startPoint x: 509, startPoint y: 393, endPoint x: 345, endPoint y: 245, distance: 221.3
click at [345, 245] on div "Nutrition Facts Servings: 3, Serving Size: 1 Cake Bite (34g) , Amount Per Servi…" at bounding box center [634, 292] width 587 height 374
copy div "Ingredients: CAKE: Sugar, Enriched Wheat Flour Bleached (Flour, [MEDICAL_DATA],…"
click at [575, 341] on span "CAKE: Sugar, Enriched Wheat Flour Bleached (Flour, [MEDICAL_DATA], Iron, [MEDIC…" at bounding box center [628, 321] width 563 height 181
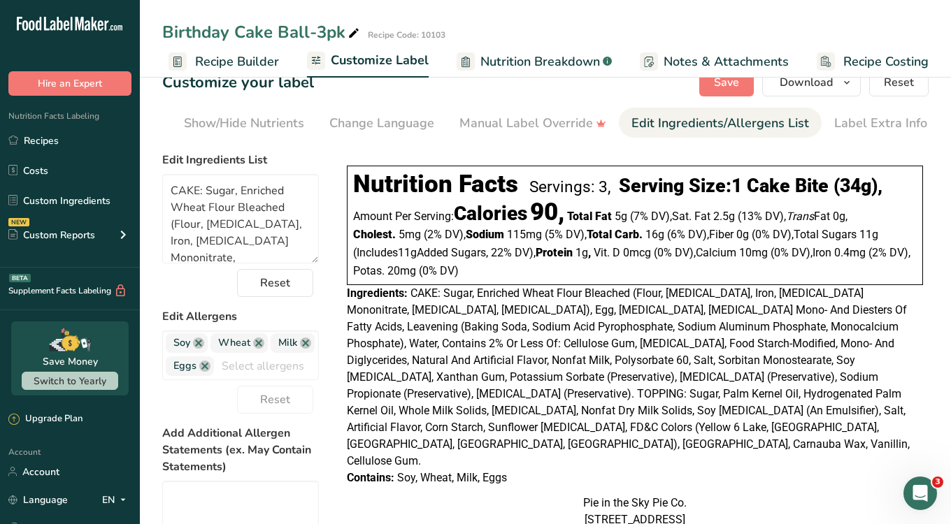
scroll to position [24, 0]
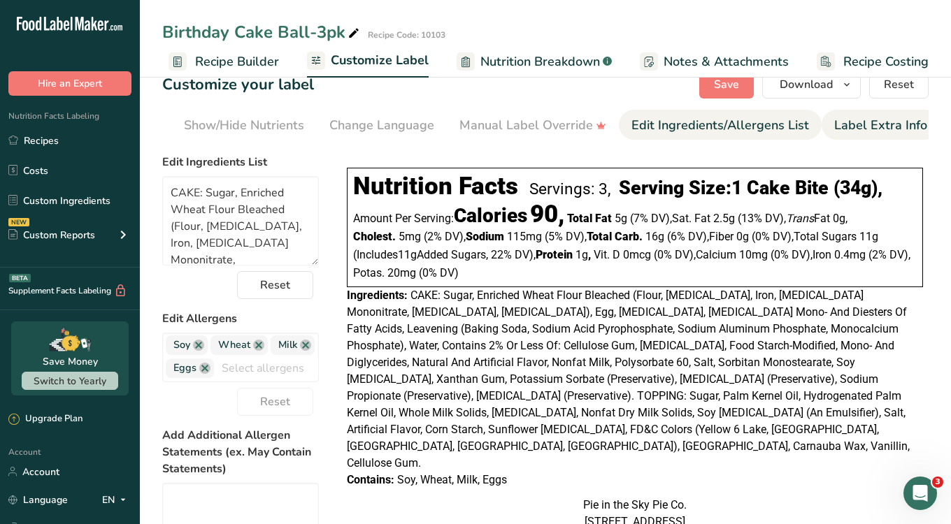
click at [858, 115] on link "Label Extra Info" at bounding box center [880, 125] width 93 height 31
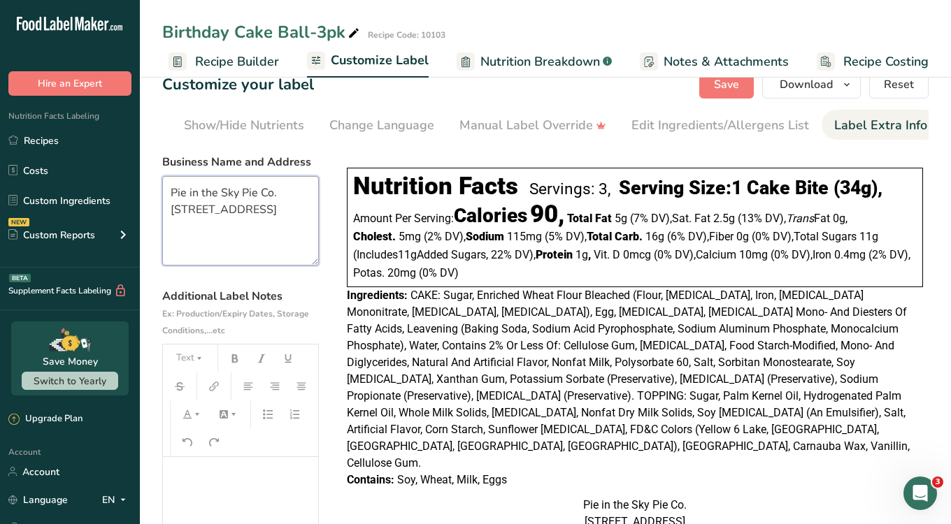
click at [266, 193] on textarea "Pie in the Sky Pie Co. [STREET_ADDRESS]" at bounding box center [240, 221] width 157 height 90
click at [306, 210] on textarea "Pie in the Sky Pie Co. [STREET_ADDRESS]" at bounding box center [240, 221] width 157 height 90
click at [273, 227] on textarea "Pie in the Sky Pie Co. [STREET_ADDRESS]" at bounding box center [240, 221] width 157 height 90
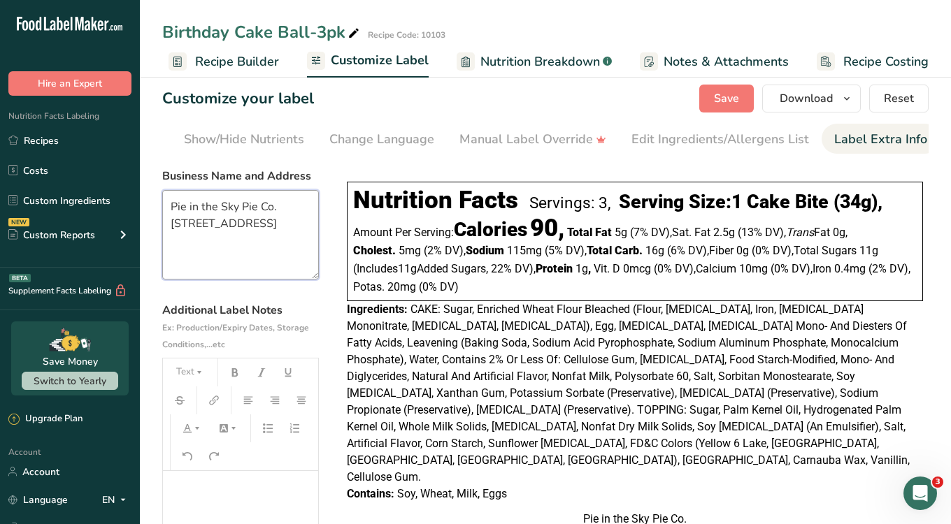
scroll to position [3, 0]
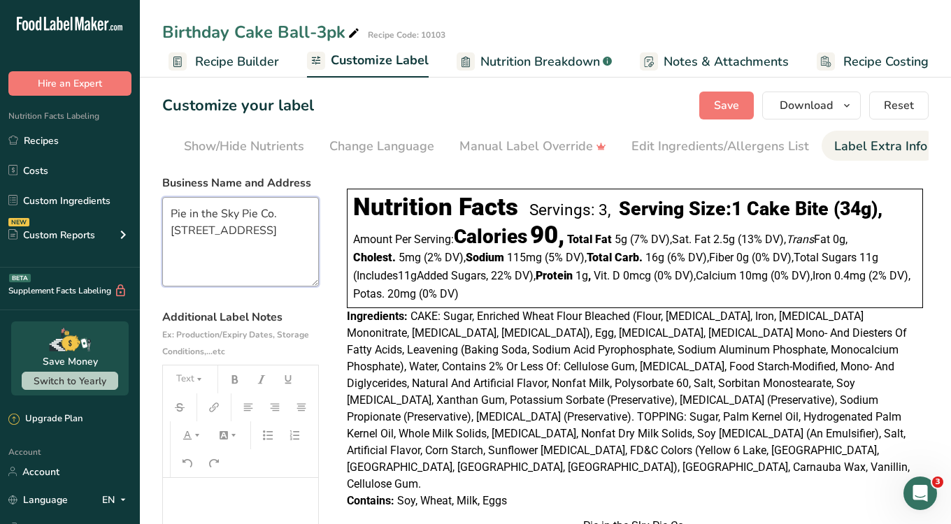
click at [289, 236] on textarea "Pie in the Sky Pie Co. [STREET_ADDRESS]" at bounding box center [240, 242] width 157 height 90
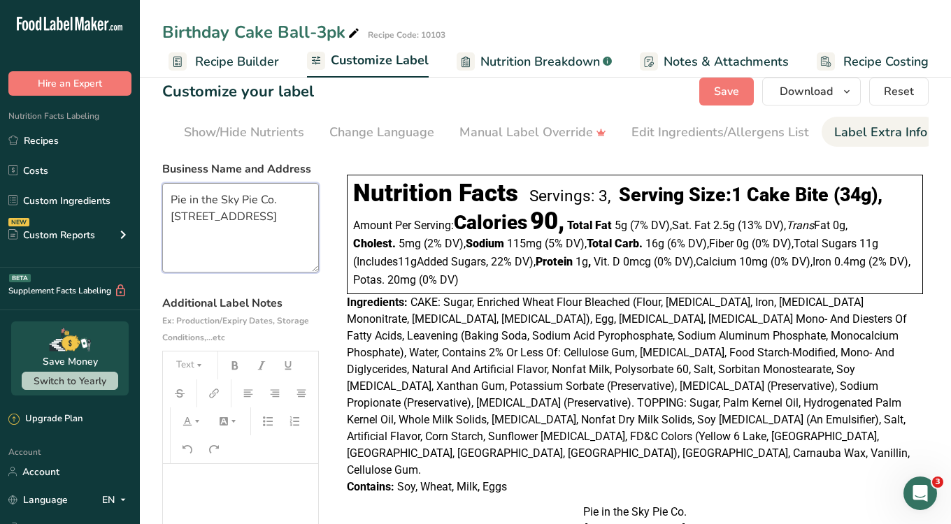
scroll to position [0, 0]
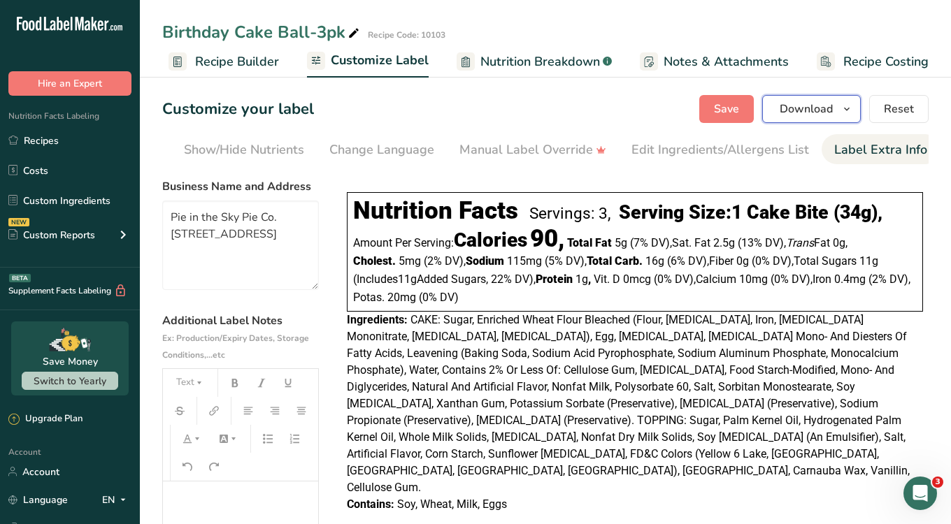
click at [844, 104] on icon "button" at bounding box center [846, 109] width 11 height 17
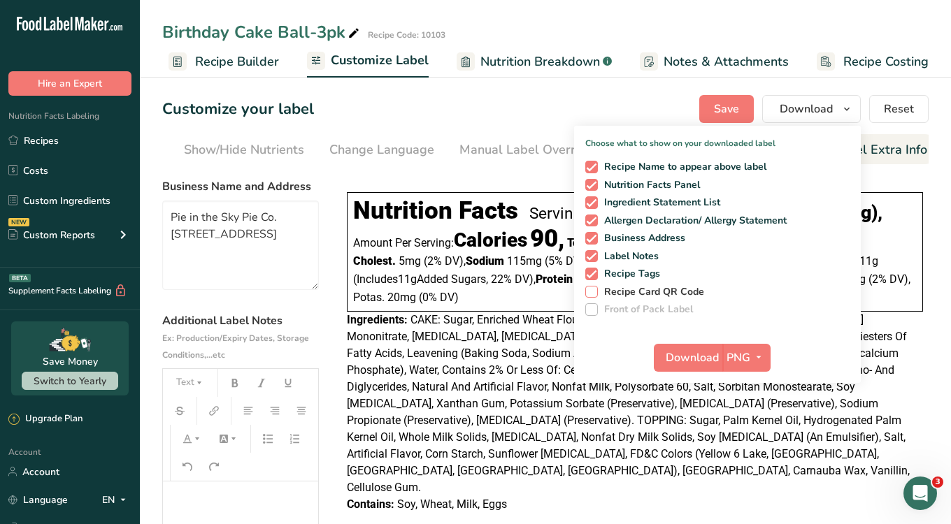
click at [626, 289] on span "Recipe Card QR Code" at bounding box center [651, 292] width 107 height 13
click at [594, 289] on input "Recipe Card QR Code" at bounding box center [589, 291] width 9 height 9
click at [626, 289] on span "Recipe Card QR Code" at bounding box center [651, 292] width 107 height 13
click at [594, 289] on input "Recipe Card QR Code" at bounding box center [589, 291] width 9 height 9
checkbox input "false"
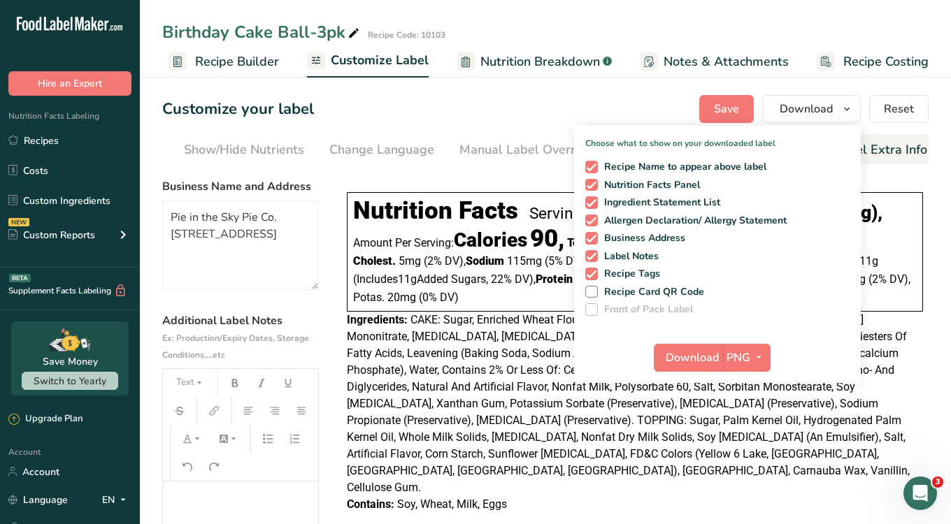
click at [530, 352] on span "CAKE: Sugar, Enriched Wheat Flour Bleached (Flour, [MEDICAL_DATA], Iron, [MEDIC…" at bounding box center [628, 403] width 563 height 181
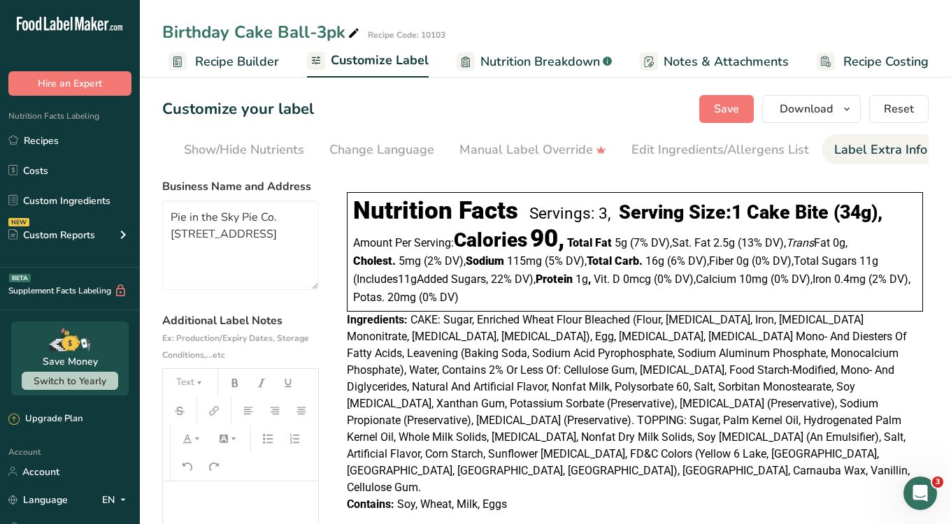
click at [676, 46] on link "Notes & Attachments" at bounding box center [714, 61] width 149 height 31
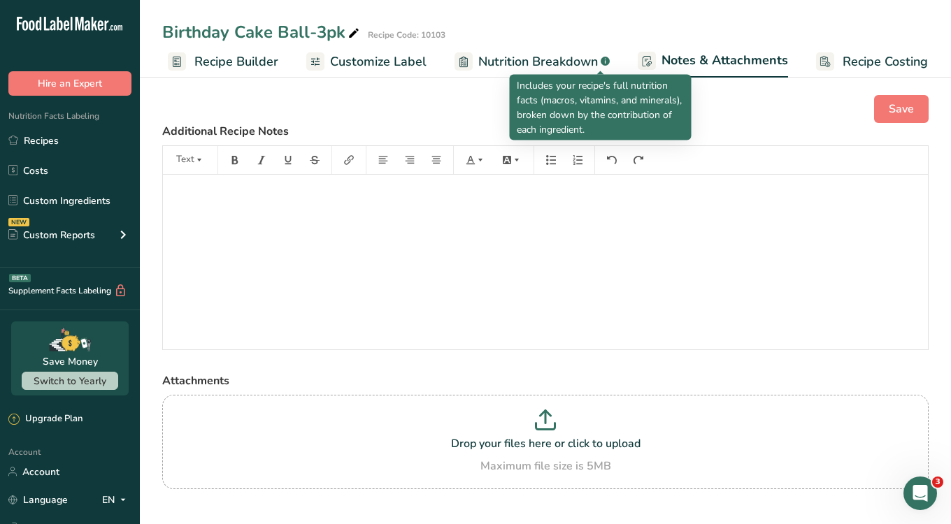
click at [601, 64] on icon ".a-a{fill:#347362;}.b-a{fill:#fff;}" at bounding box center [605, 61] width 9 height 9
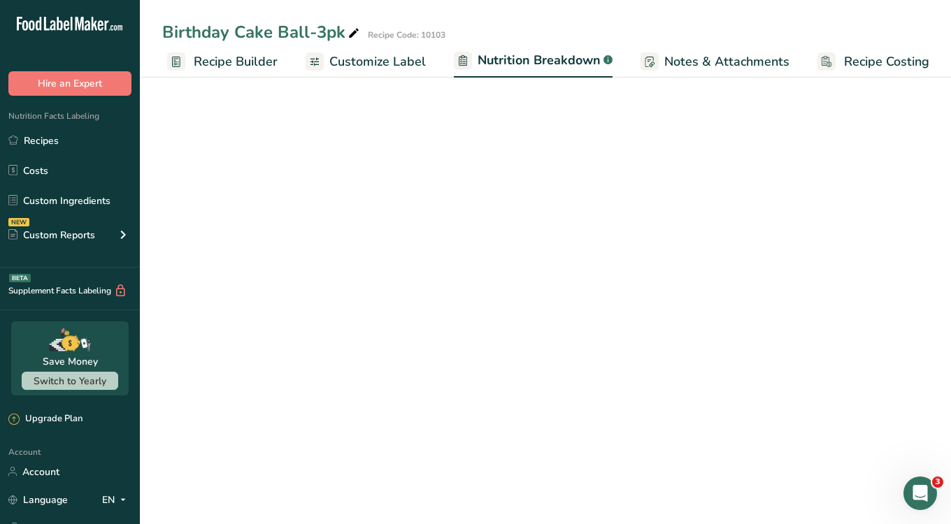
select select "Calories"
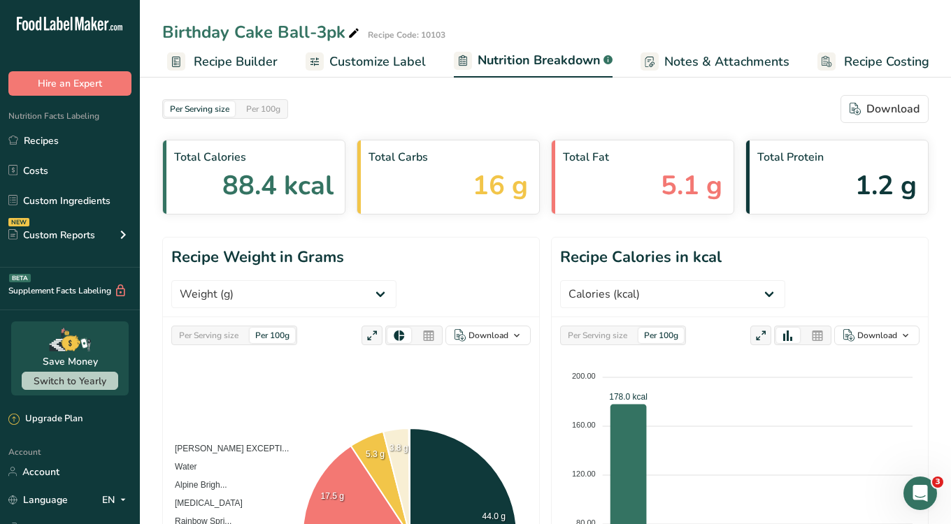
click at [386, 47] on link "Customize Label" at bounding box center [366, 61] width 120 height 31
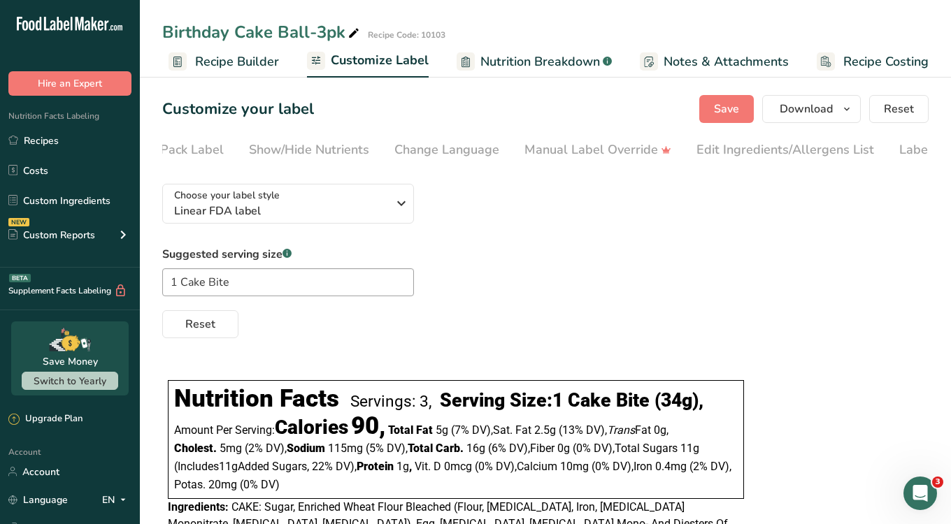
scroll to position [0, 266]
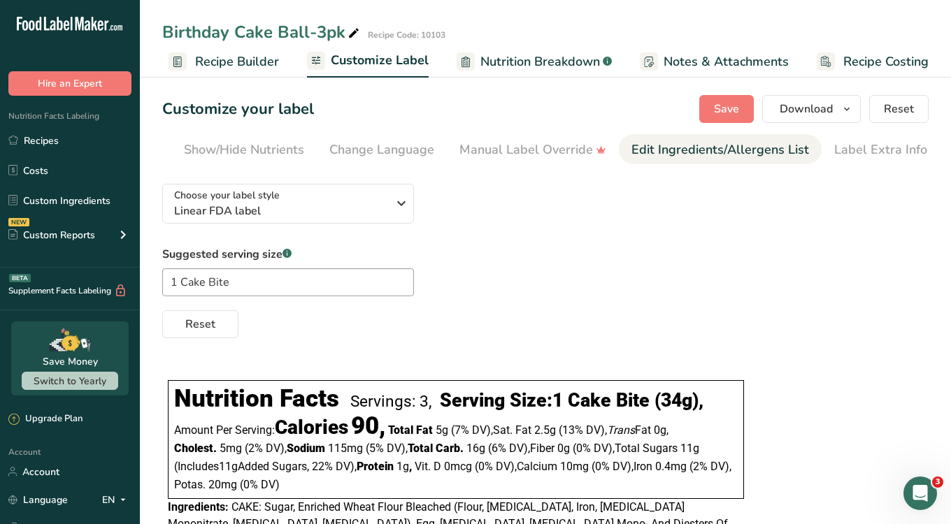
click at [704, 147] on div "Edit Ingredients/Allergens List" at bounding box center [720, 150] width 178 height 19
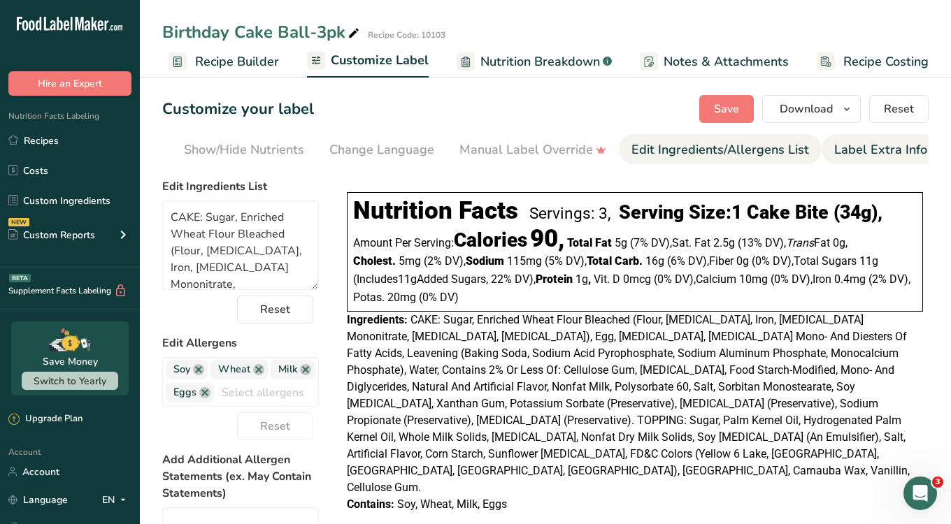
click at [838, 145] on div "Label Extra Info" at bounding box center [880, 150] width 93 height 19
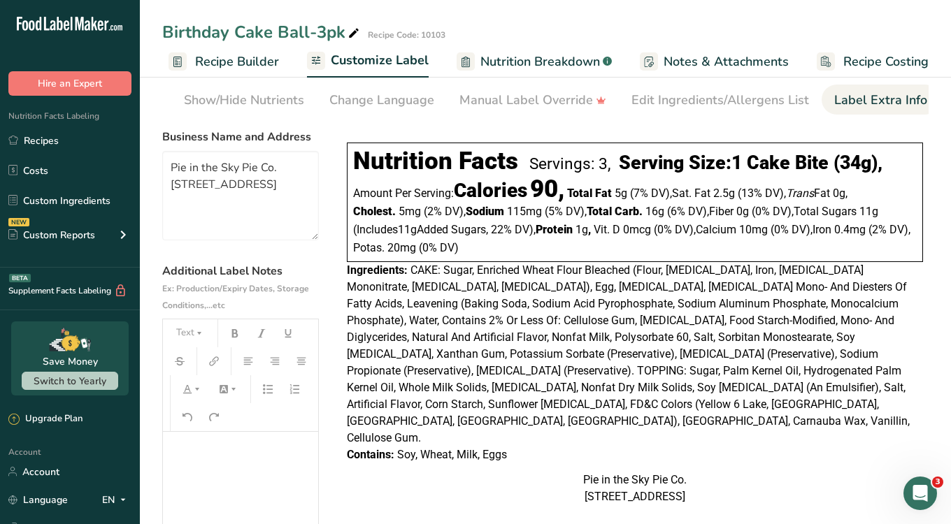
scroll to position [0, 0]
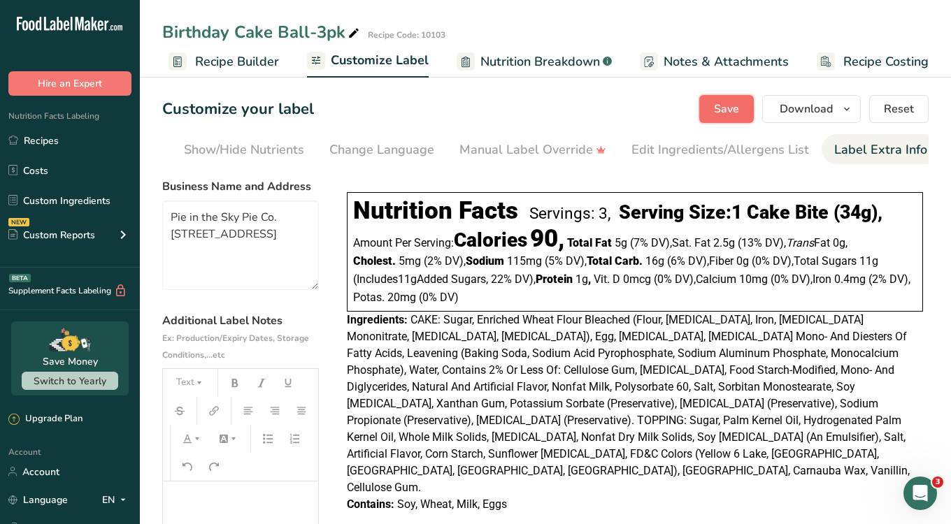
click at [719, 103] on span "Save" at bounding box center [726, 109] width 25 height 17
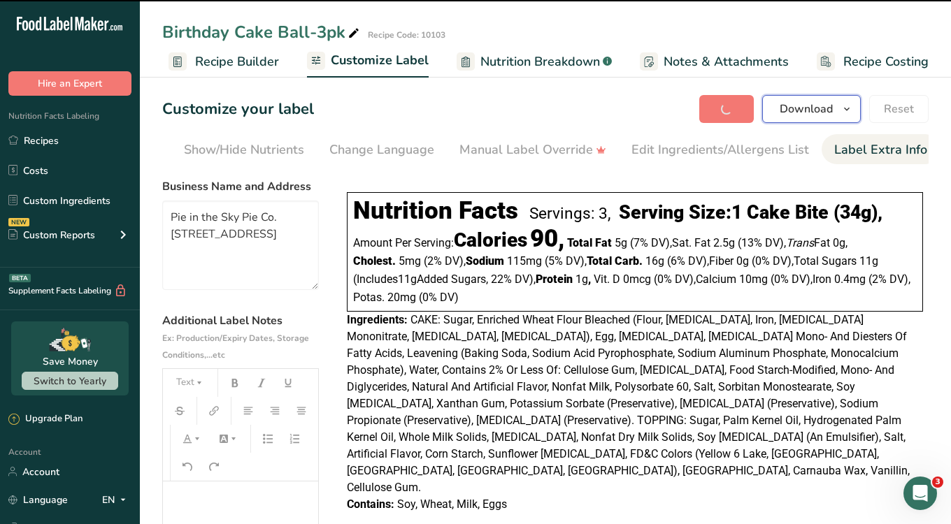
click at [829, 112] on span "Download" at bounding box center [806, 109] width 53 height 17
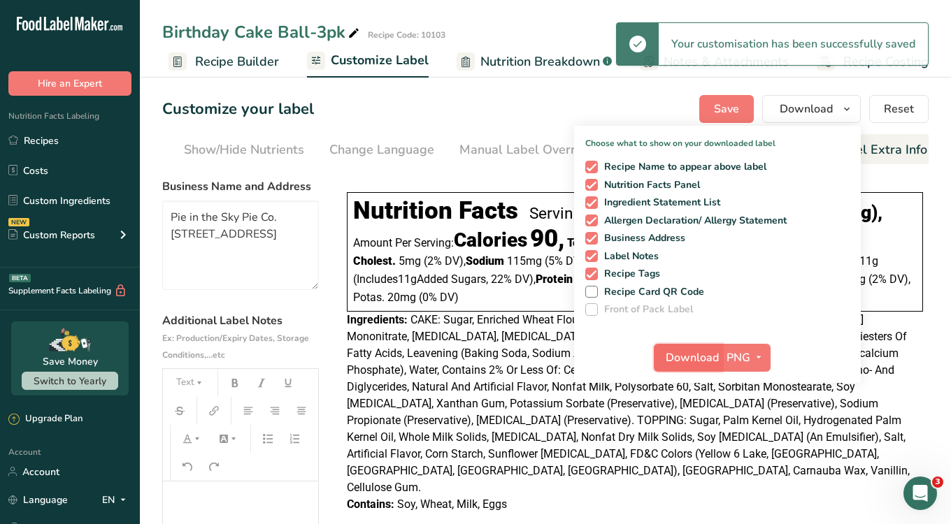
click at [706, 345] on button "Download" at bounding box center [688, 358] width 69 height 28
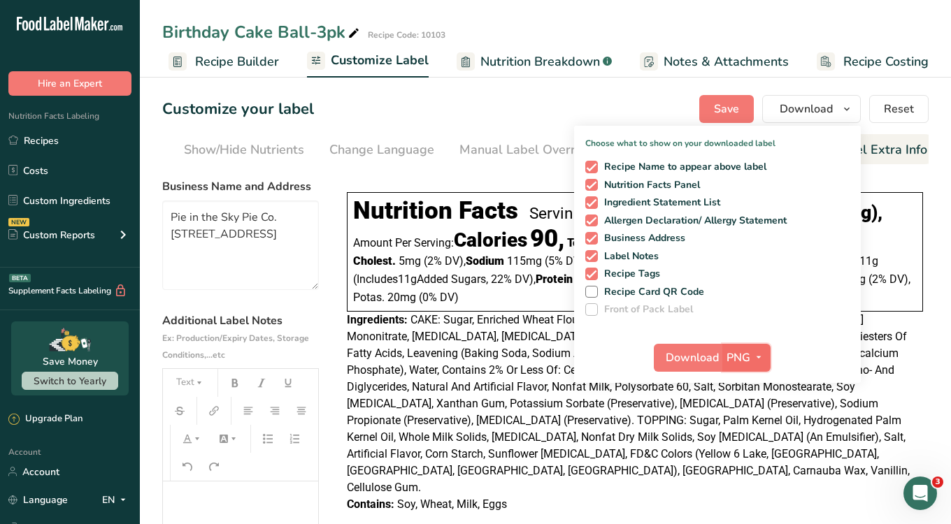
click at [761, 359] on icon "button" at bounding box center [758, 357] width 11 height 17
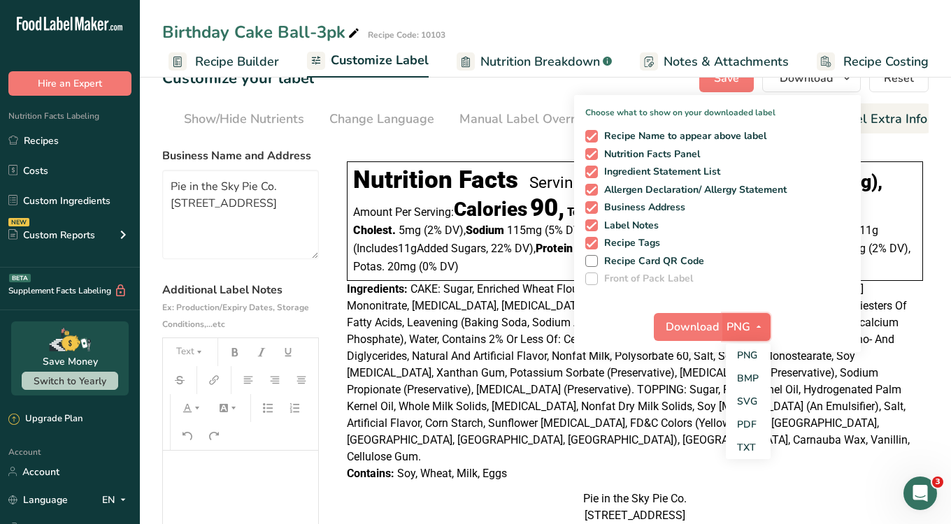
scroll to position [34, 0]
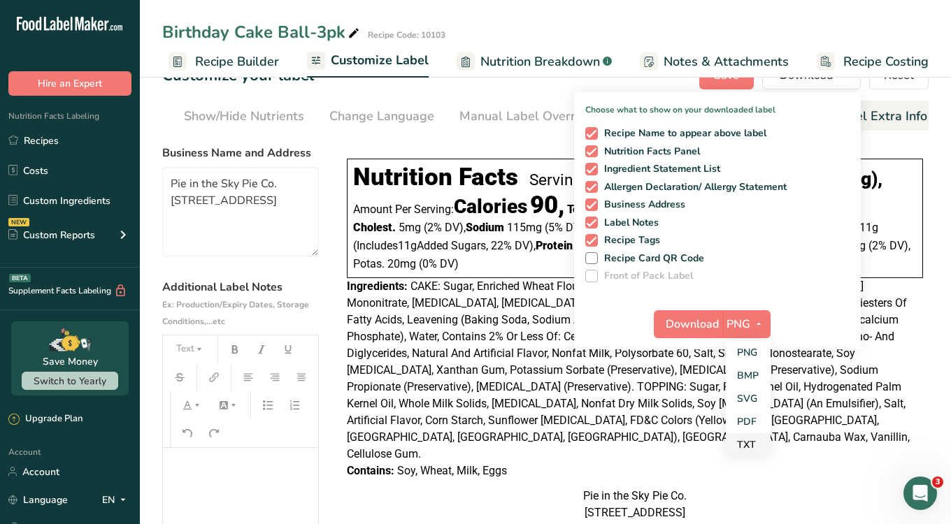
click at [752, 440] on link "TXT" at bounding box center [748, 445] width 45 height 23
checkbox input "false"
checkbox input "true"
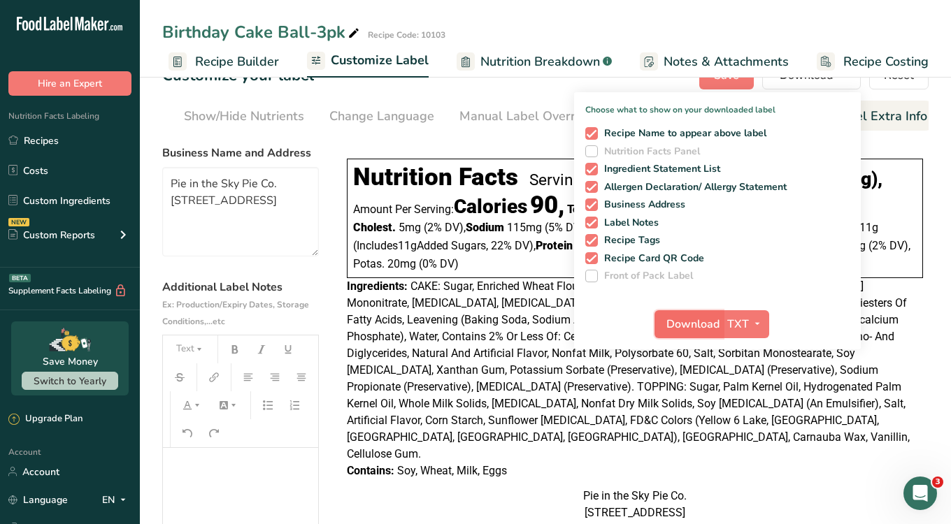
click at [697, 320] on span "Download" at bounding box center [692, 324] width 53 height 17
click at [499, 231] on span "Sodium" at bounding box center [485, 227] width 38 height 13
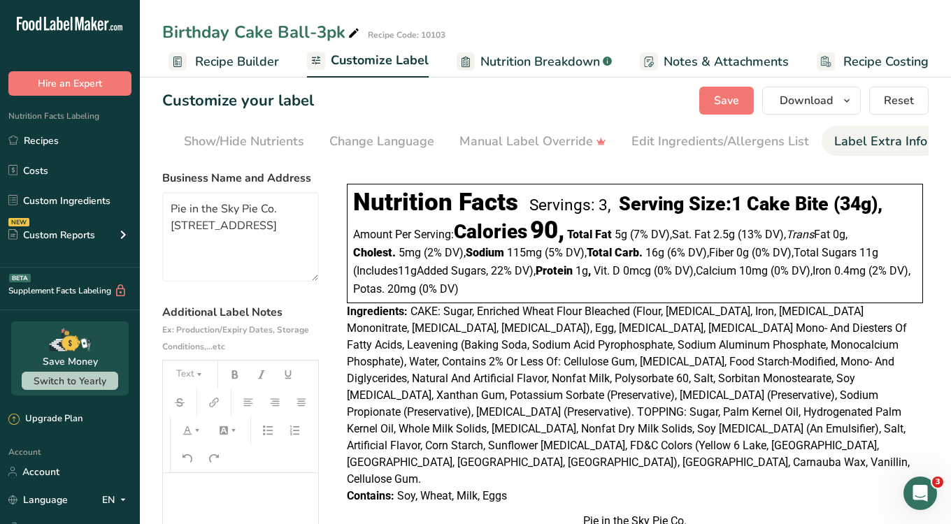
scroll to position [0, 0]
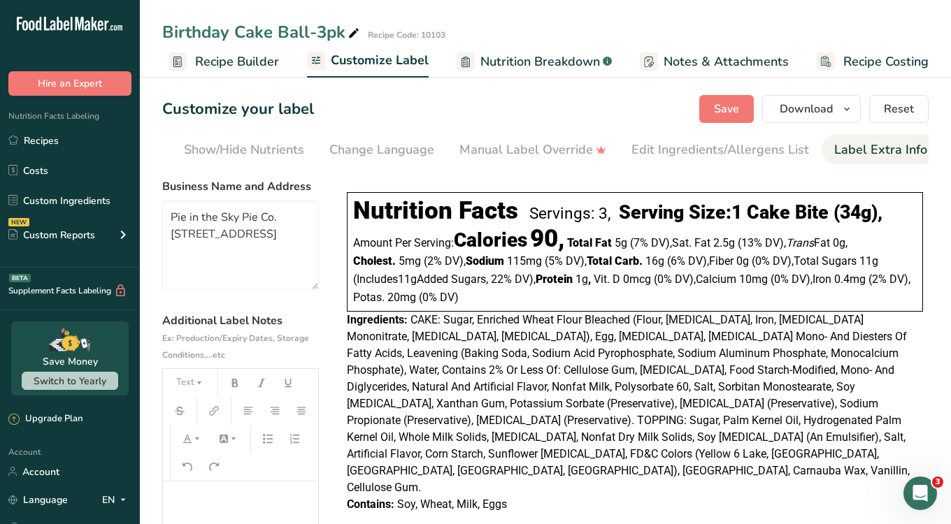
click at [348, 26] on icon at bounding box center [354, 34] width 13 height 20
click at [324, 31] on input "Birthday Cake Ball-3pk" at bounding box center [503, 32] width 683 height 25
drag, startPoint x: 308, startPoint y: 31, endPoint x: 298, endPoint y: 31, distance: 10.5
click at [298, 31] on input "Birthday Cake Ball-3pk" at bounding box center [503, 32] width 683 height 25
click at [296, 31] on input "Birthday Cake Ball-3pk" at bounding box center [503, 32] width 683 height 25
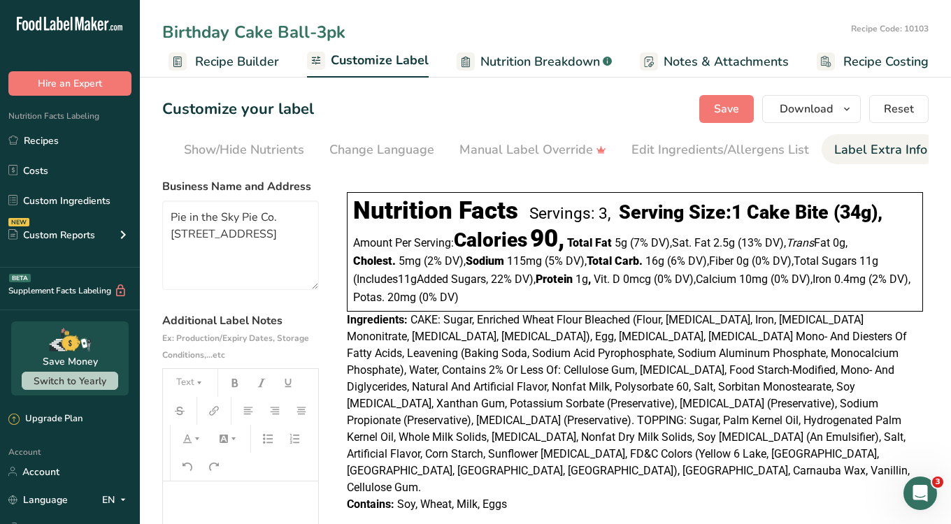
click at [296, 31] on input "Birthday Cake Ball-3pk" at bounding box center [503, 32] width 683 height 25
click at [320, 34] on input "Birthday Cake Bites-3pk" at bounding box center [503, 32] width 683 height 25
click at [357, 31] on input "Birthday Cake Bites, 3pk" at bounding box center [503, 32] width 683 height 25
type input "Birthday Cake Bites, 3-Pack"
click at [717, 111] on span "Save" at bounding box center [726, 109] width 25 height 17
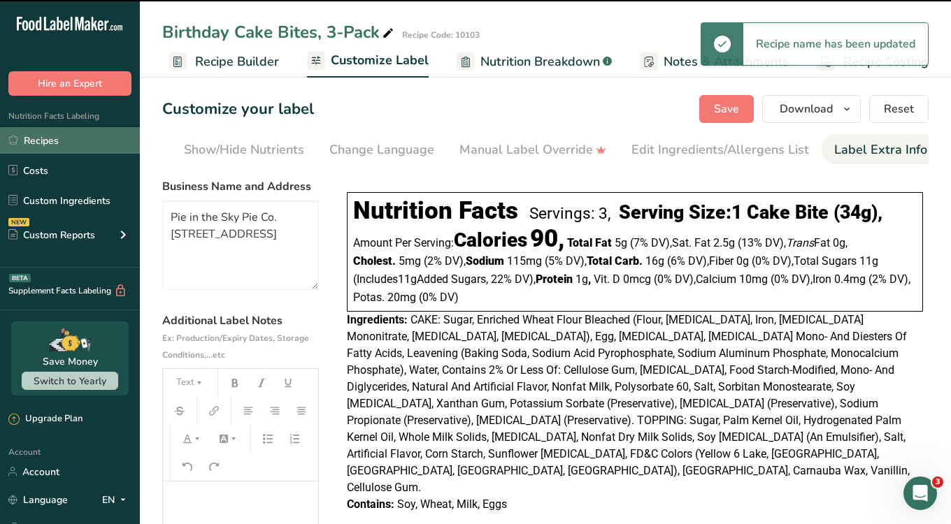
click at [48, 138] on link "Recipes" at bounding box center [70, 140] width 140 height 27
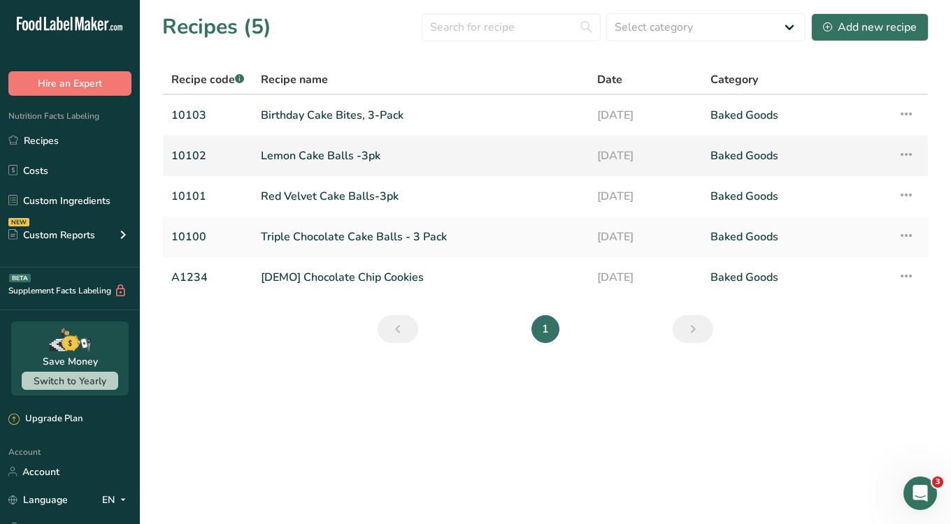
click at [298, 159] on link "Lemon Cake Balls -3pk" at bounding box center [421, 155] width 320 height 29
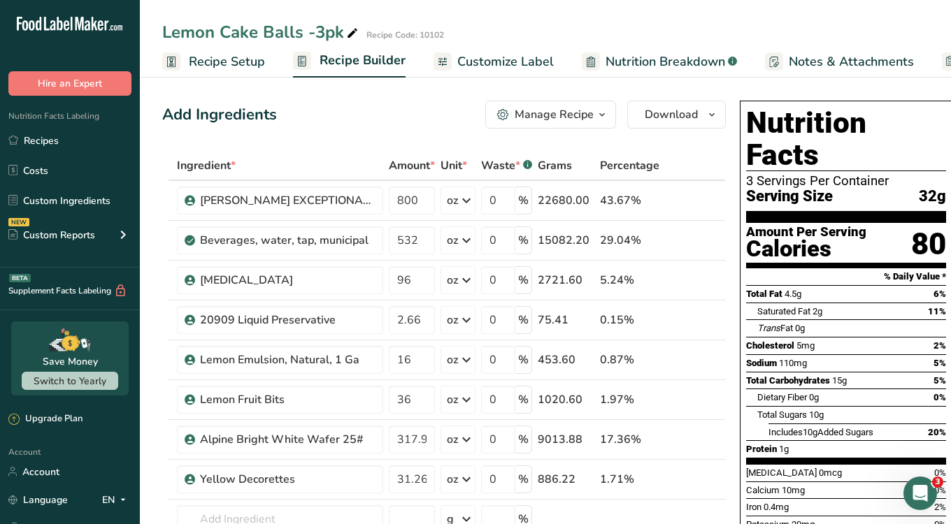
click at [221, 66] on span "Recipe Setup" at bounding box center [227, 61] width 76 height 19
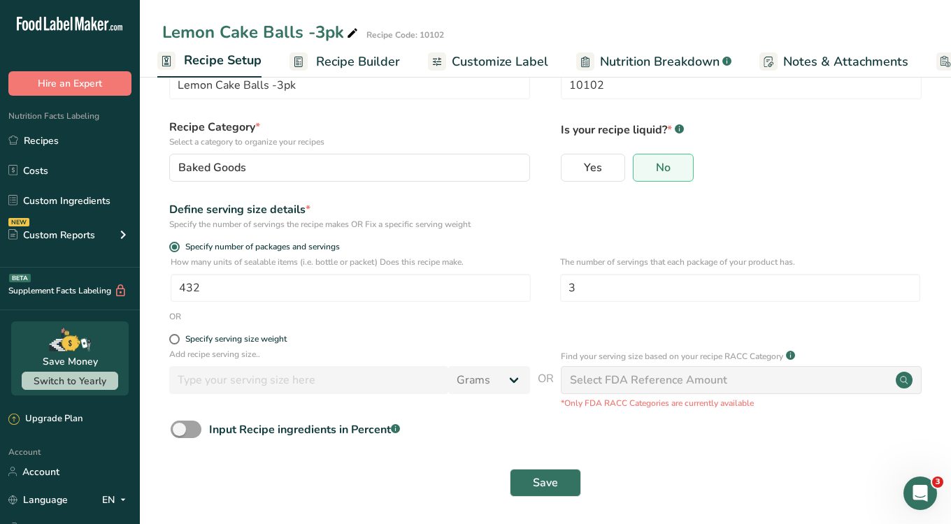
scroll to position [55, 0]
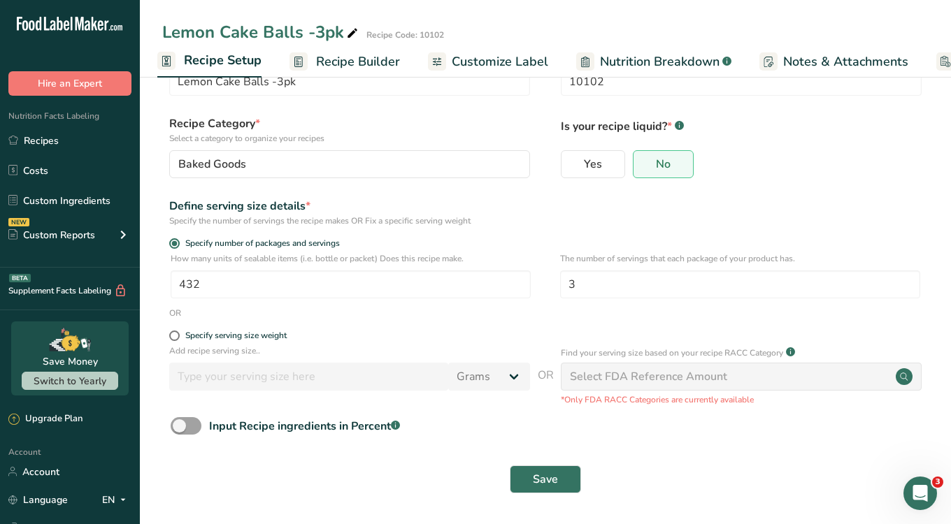
click at [313, 75] on link "Recipe Builder" at bounding box center [344, 61] width 110 height 31
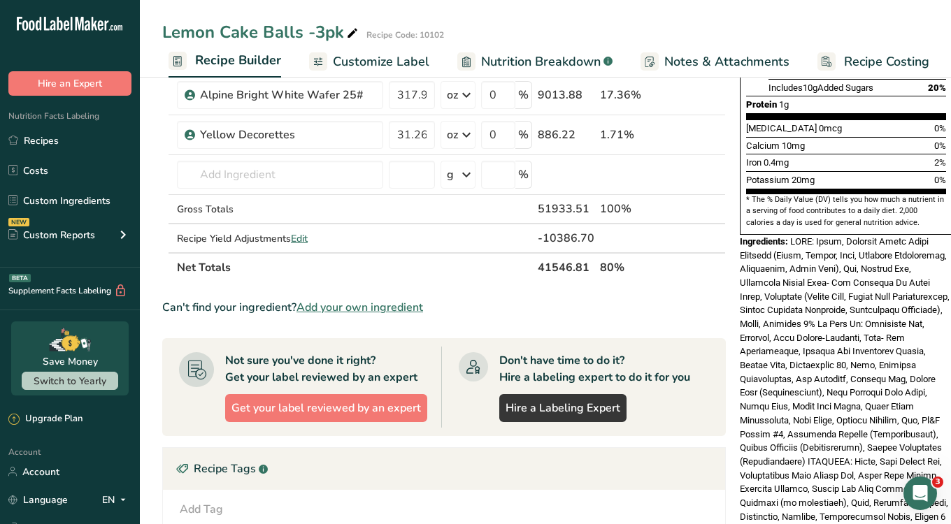
scroll to position [378, 0]
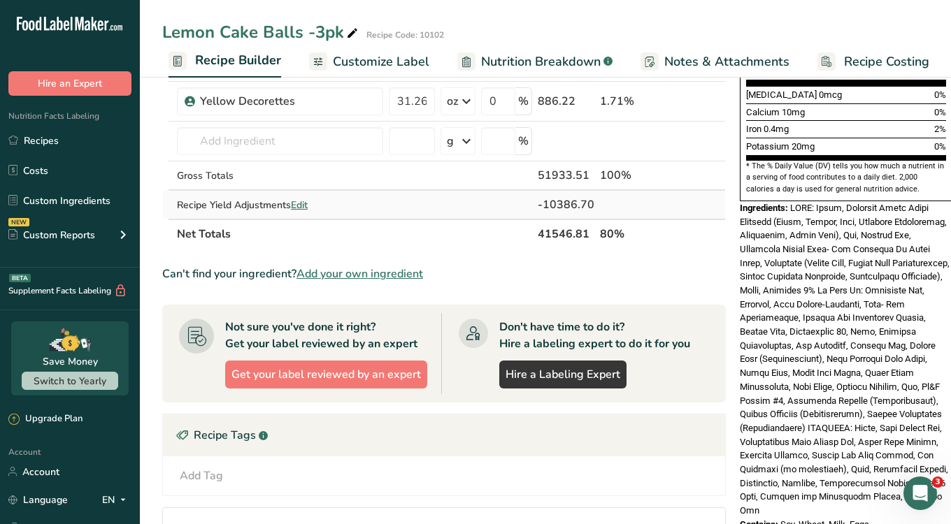
click at [304, 208] on span "Edit" at bounding box center [299, 205] width 17 height 13
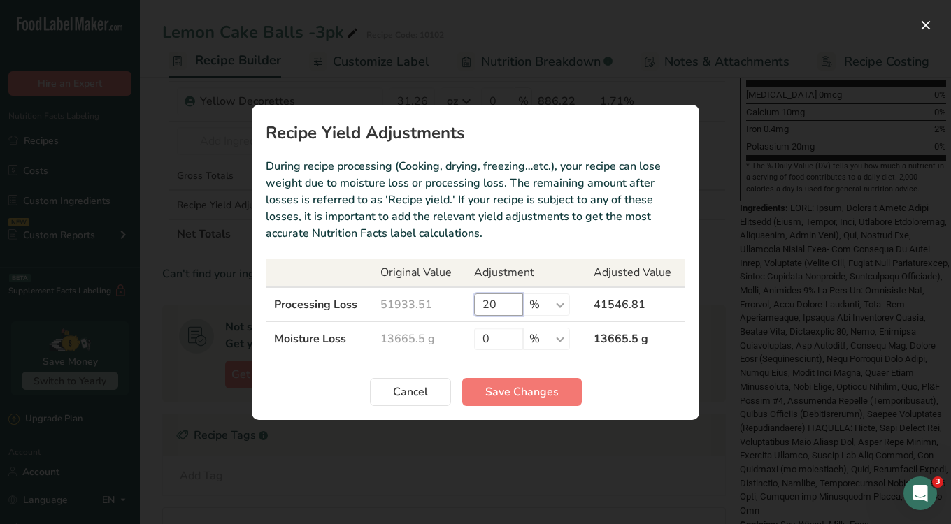
click at [501, 311] on input "20" at bounding box center [498, 305] width 49 height 22
type input "2"
type input "15"
click at [531, 389] on span "Save Changes" at bounding box center [521, 392] width 73 height 17
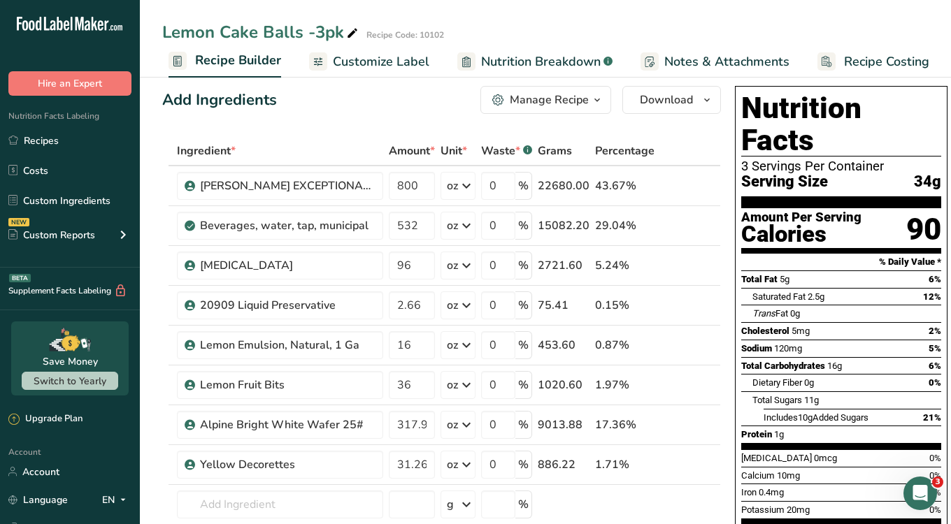
scroll to position [0, 0]
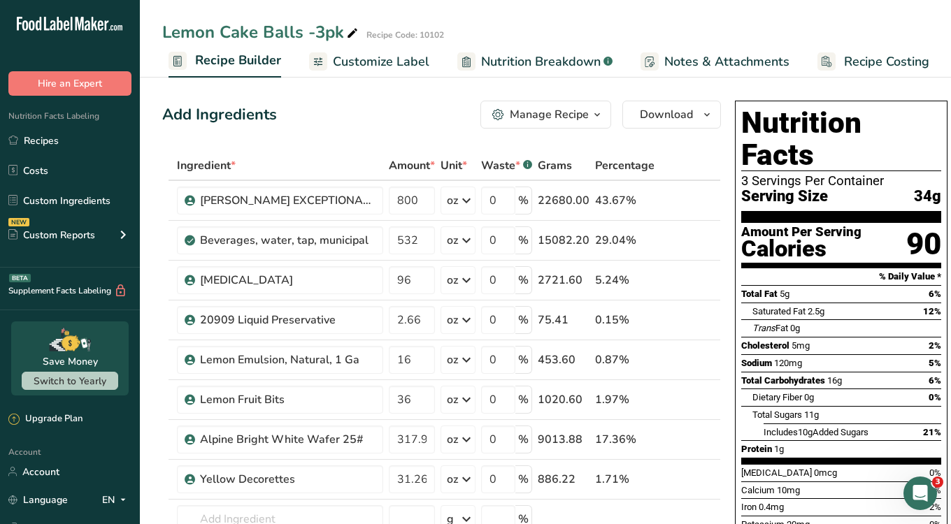
click at [402, 62] on span "Customize Label" at bounding box center [381, 61] width 96 height 19
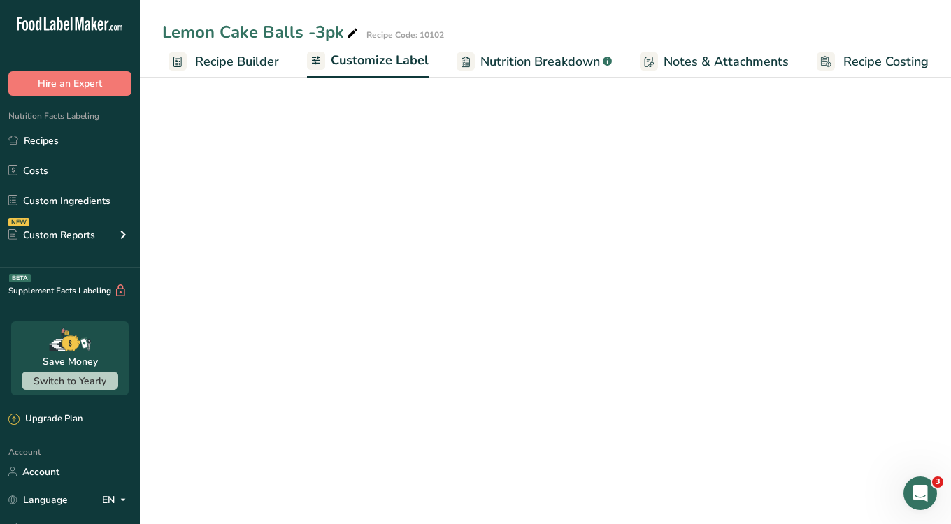
scroll to position [0, 124]
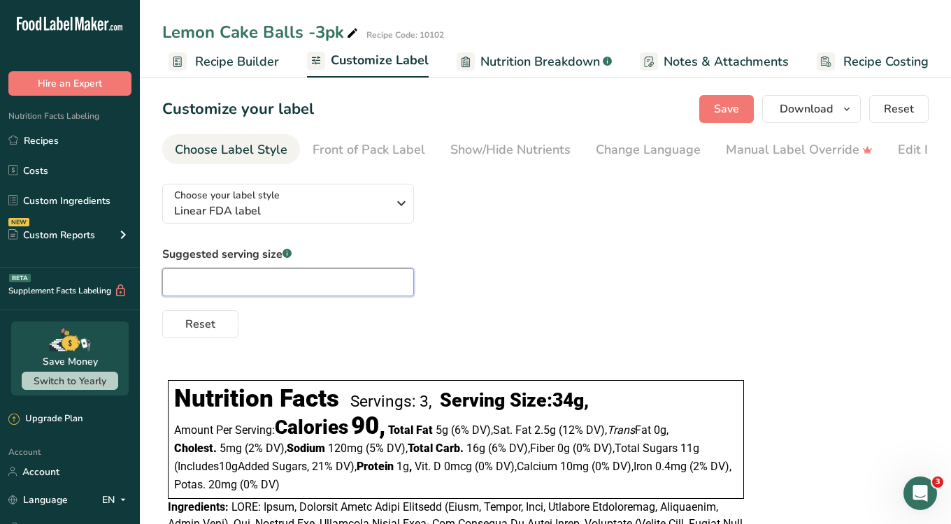
click at [277, 286] on input "text" at bounding box center [288, 283] width 252 height 28
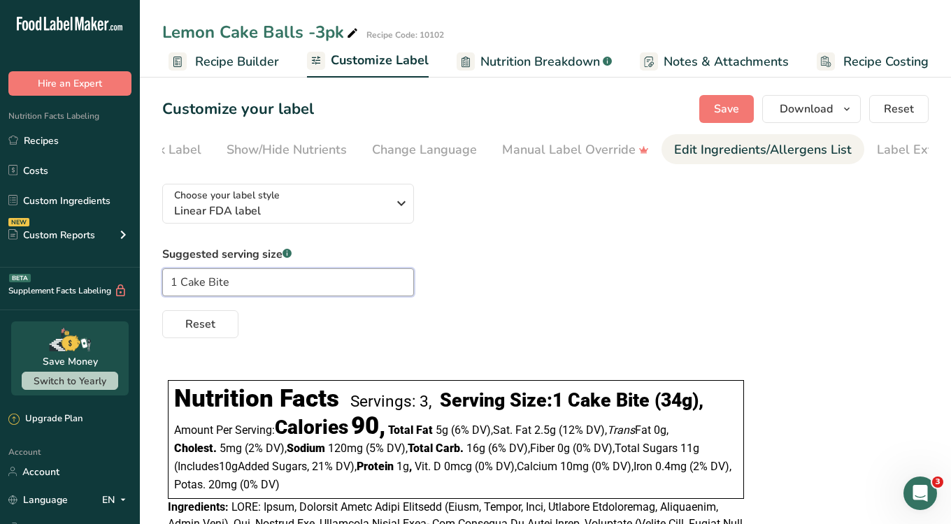
scroll to position [0, 266]
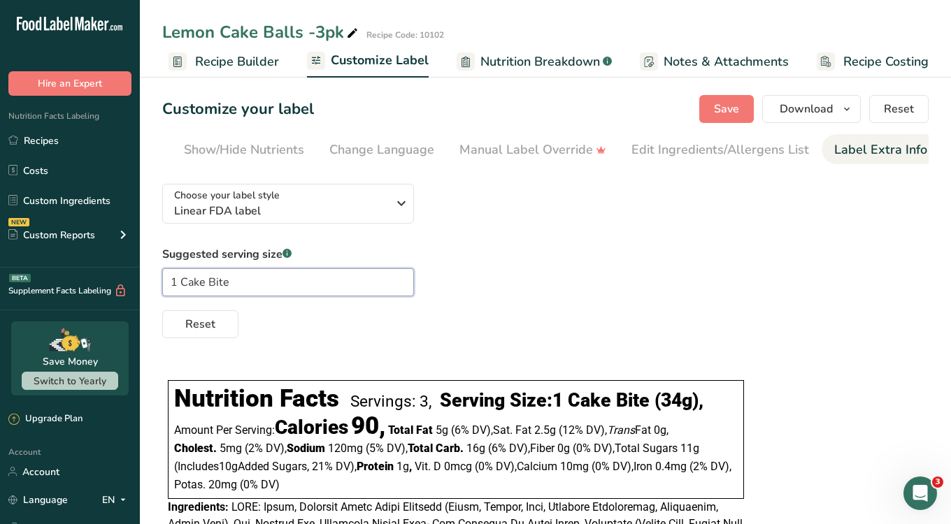
type input "1 Cake Bite"
click at [868, 152] on div "Label Extra Info" at bounding box center [880, 150] width 93 height 19
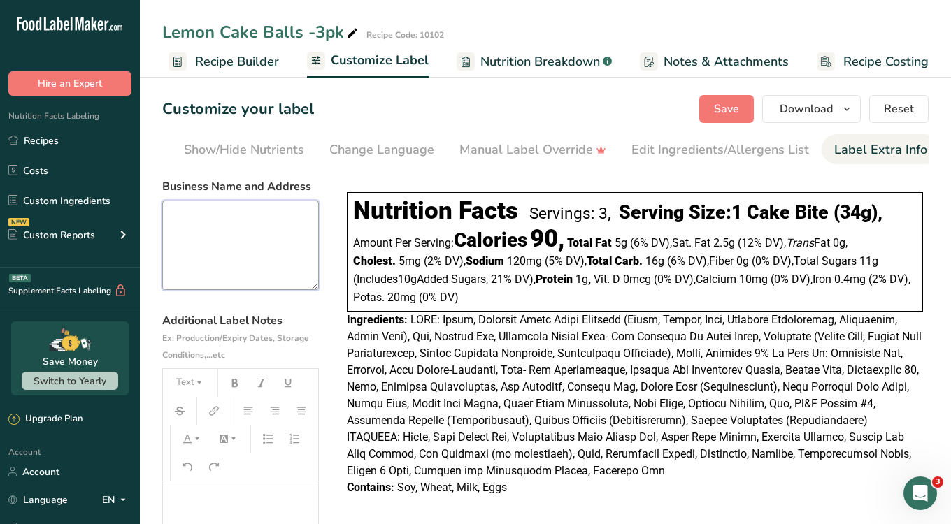
click at [235, 215] on textarea at bounding box center [240, 246] width 157 height 90
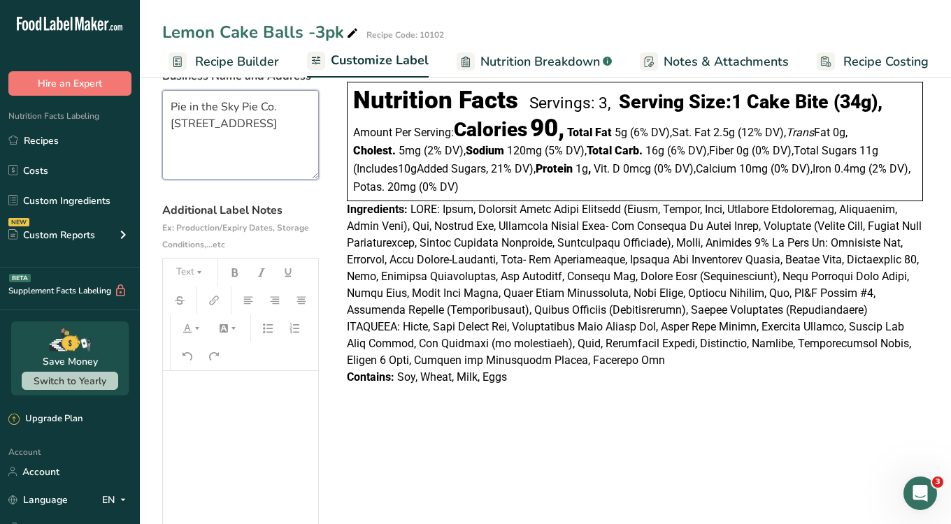
scroll to position [146, 0]
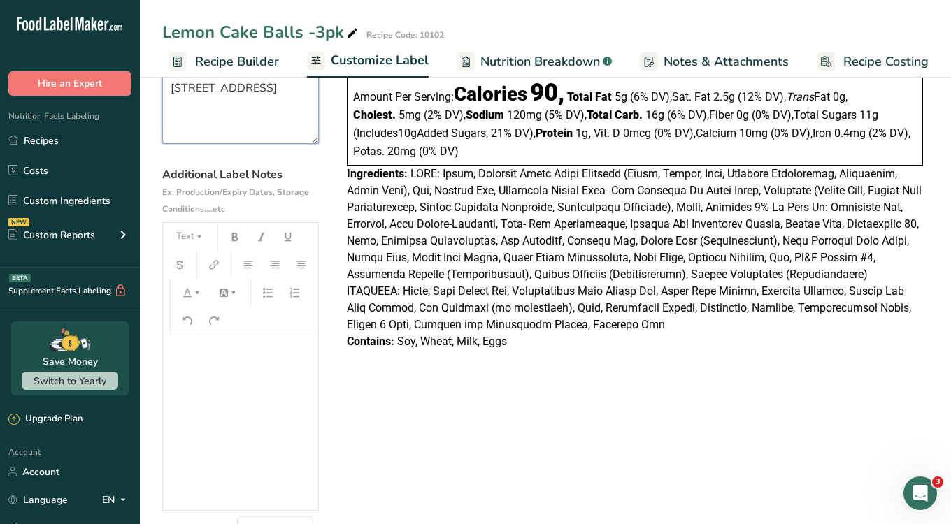
type textarea "Pie in the Sky Pie Co. [STREET_ADDRESS]"
click at [388, 266] on span at bounding box center [634, 249] width 575 height 164
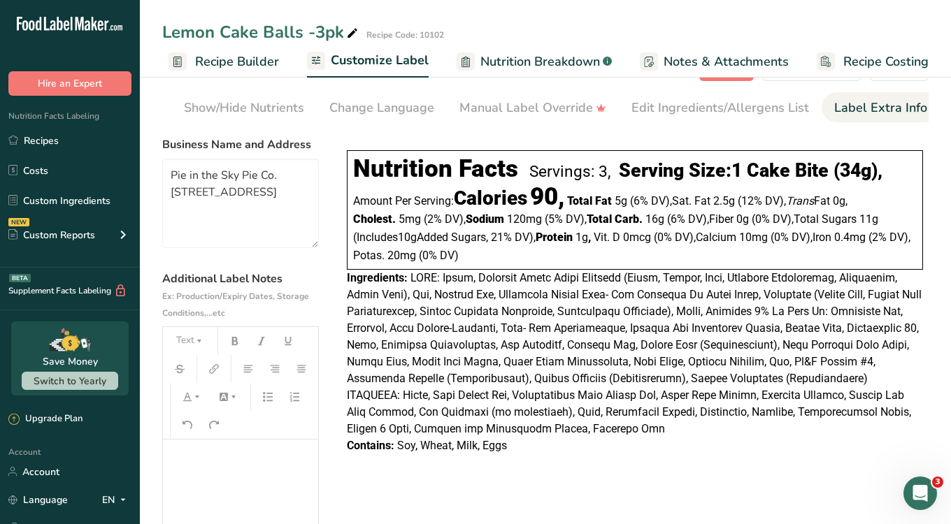
scroll to position [0, 0]
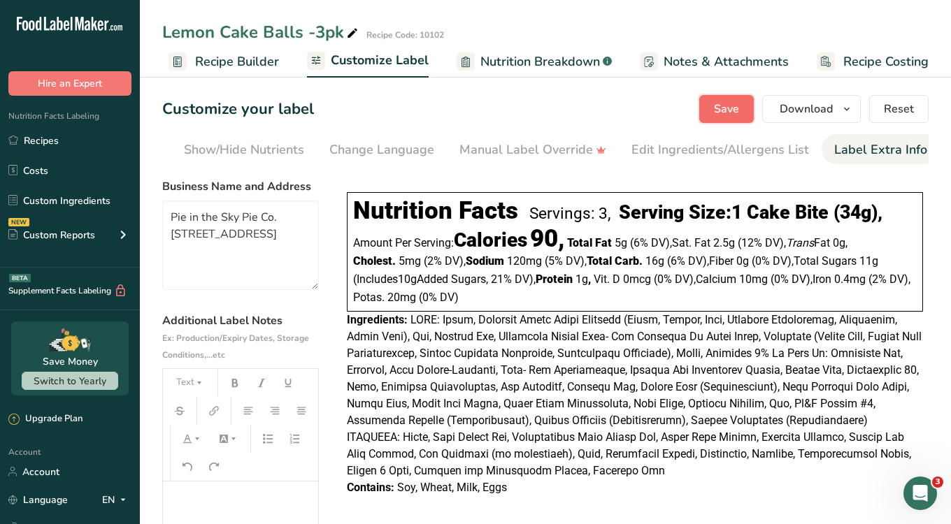
click at [727, 113] on span "Save" at bounding box center [726, 109] width 25 height 17
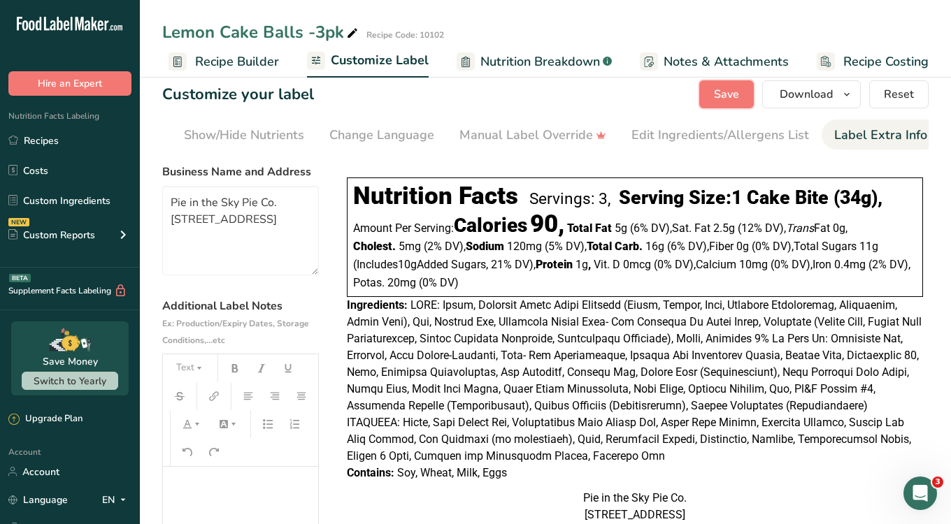
scroll to position [8, 0]
